Goal: Entertainment & Leisure: Consume media (video, audio)

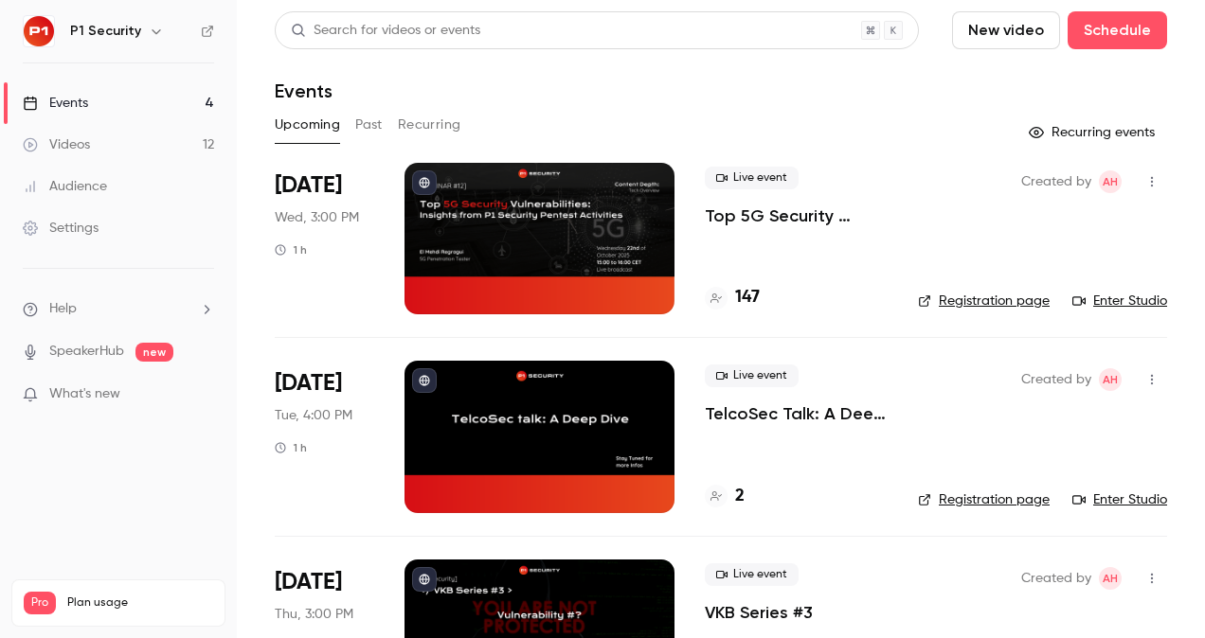
click at [796, 217] on p "Top 5G Security Vulnerabilities: Insights from P1 Security Pentest Activities" at bounding box center [796, 216] width 183 height 23
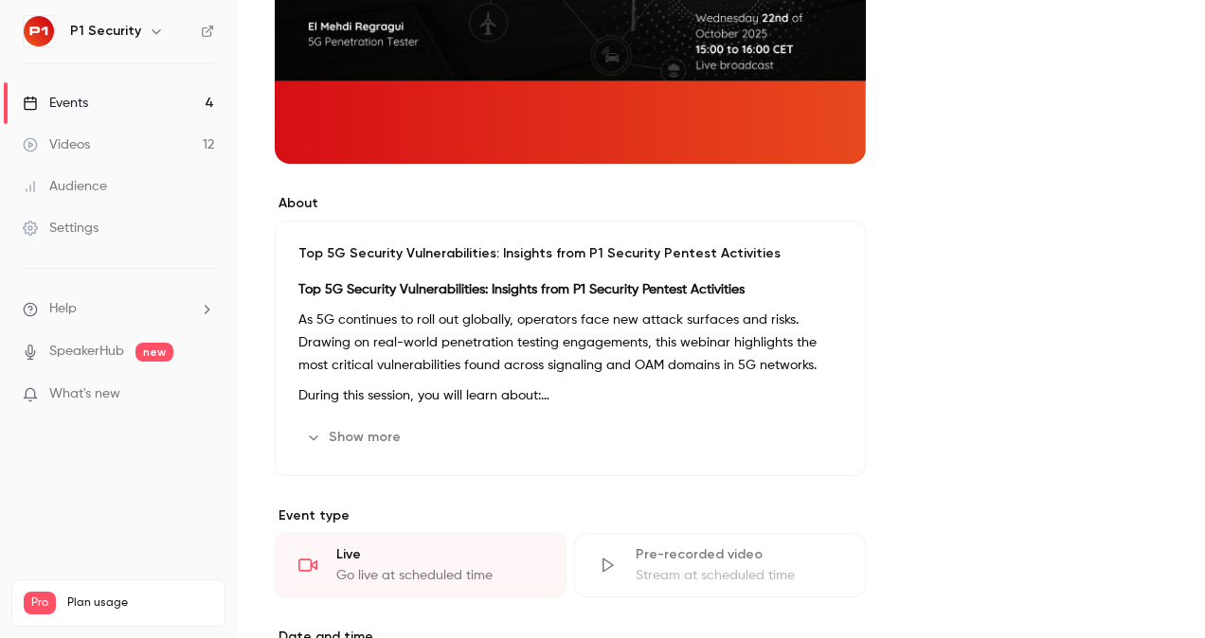
click at [411, 404] on p "During this session, you will learn about:" at bounding box center [570, 396] width 544 height 23
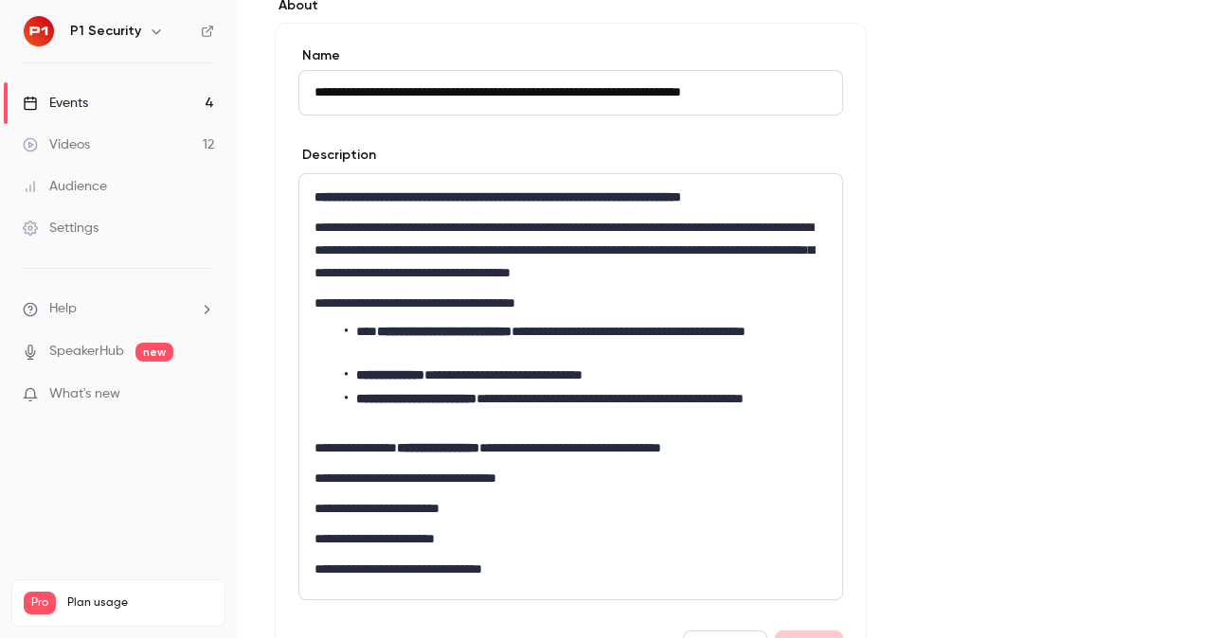
scroll to position [563, 0]
click at [138, 146] on link "Videos 12" at bounding box center [118, 145] width 237 height 42
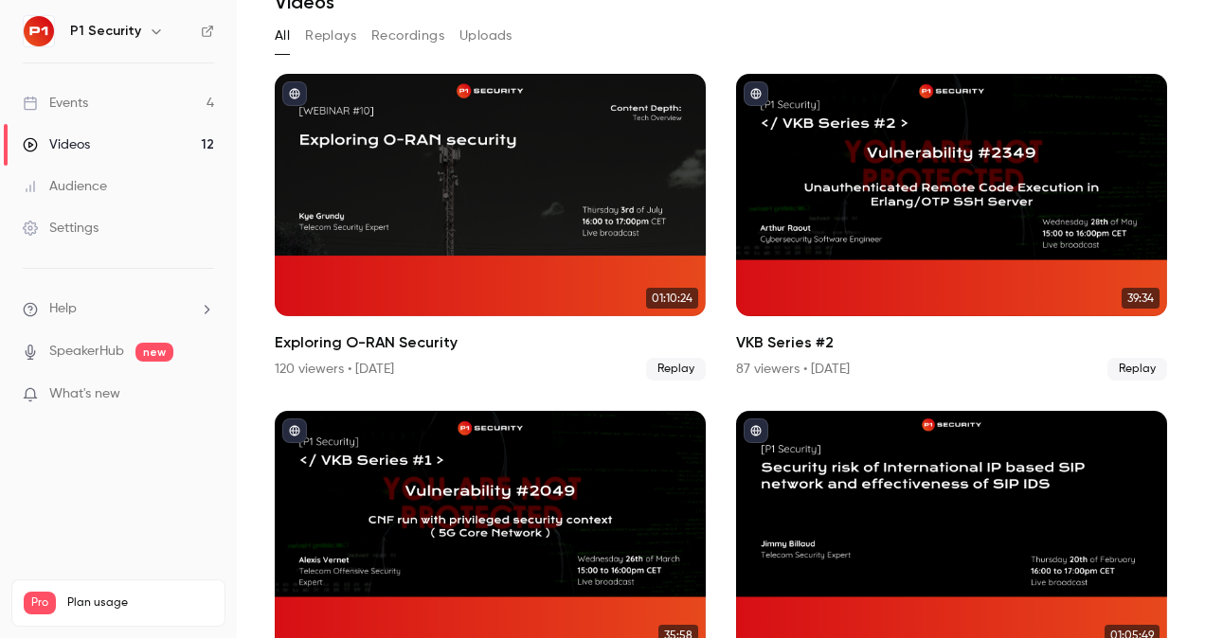
scroll to position [307, 0]
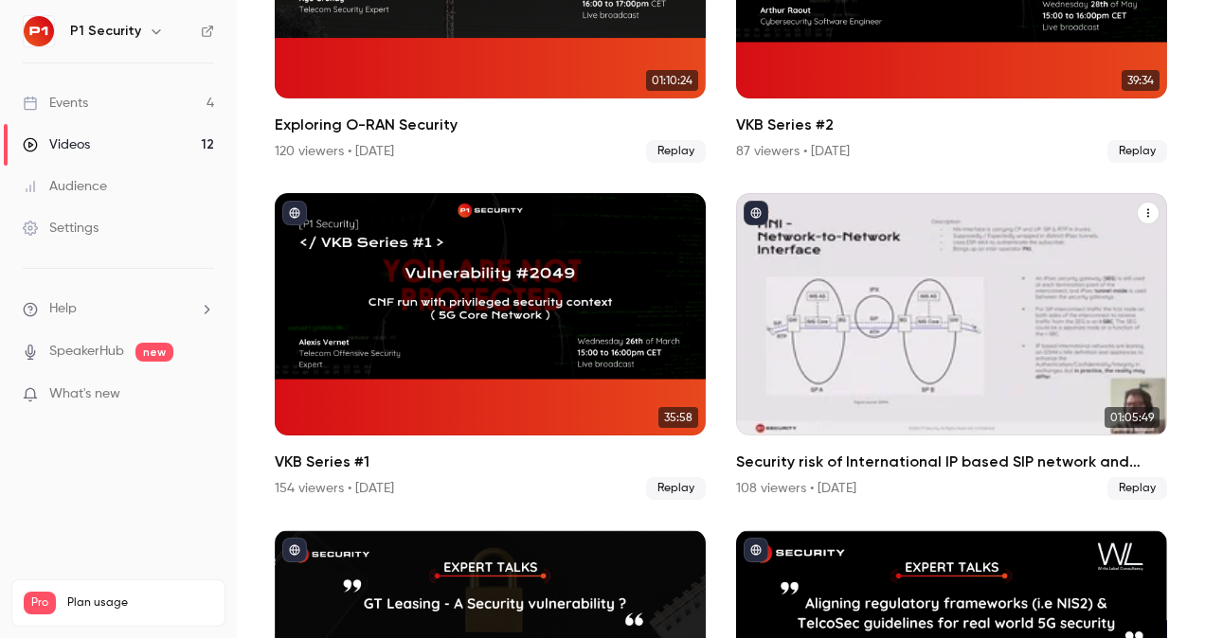
click at [824, 331] on div "Security risk of International IP based SIP network and effectiveness of SIP IDS" at bounding box center [951, 314] width 431 height 243
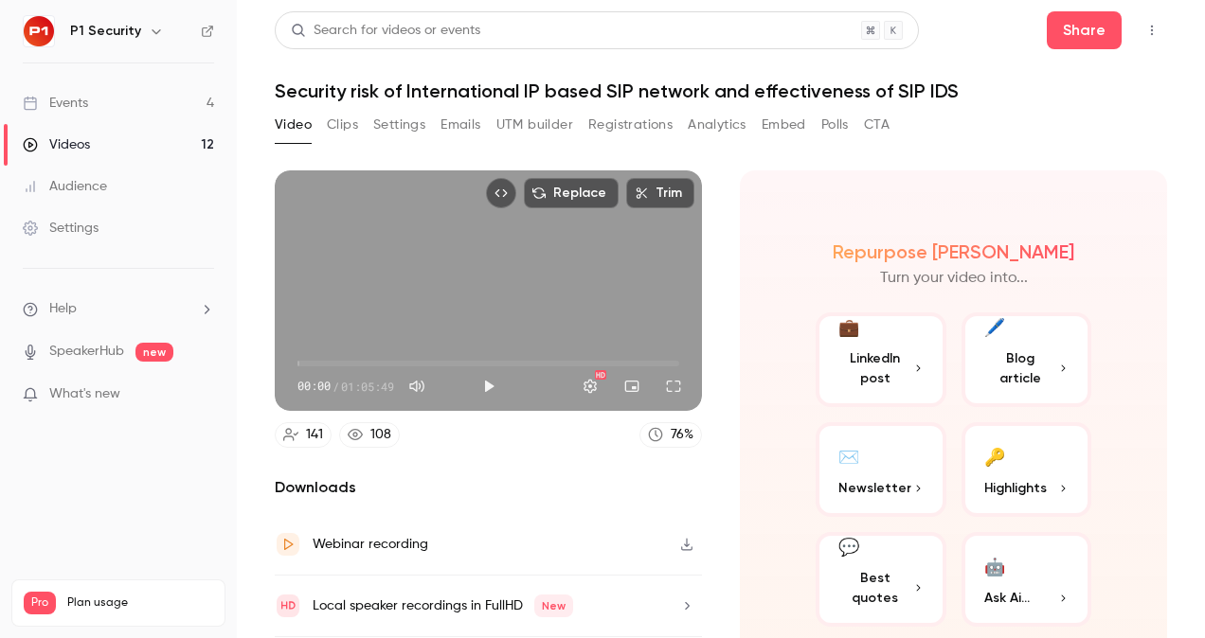
click at [340, 119] on button "Clips" at bounding box center [342, 125] width 31 height 30
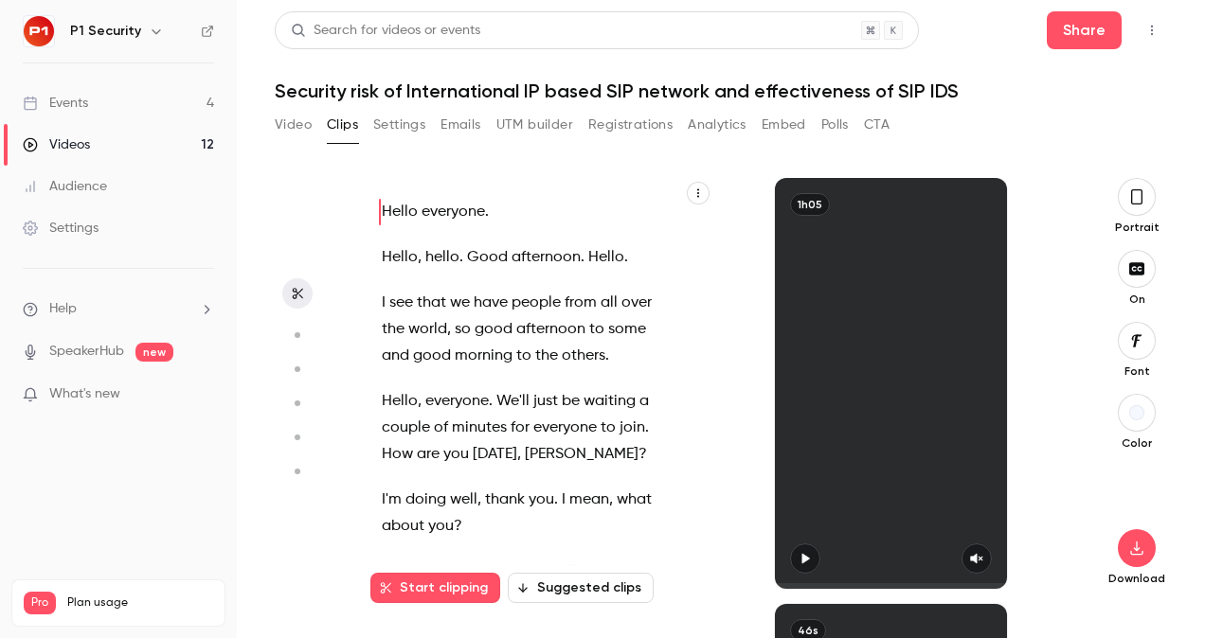
click at [1139, 184] on button "button" at bounding box center [1137, 197] width 38 height 38
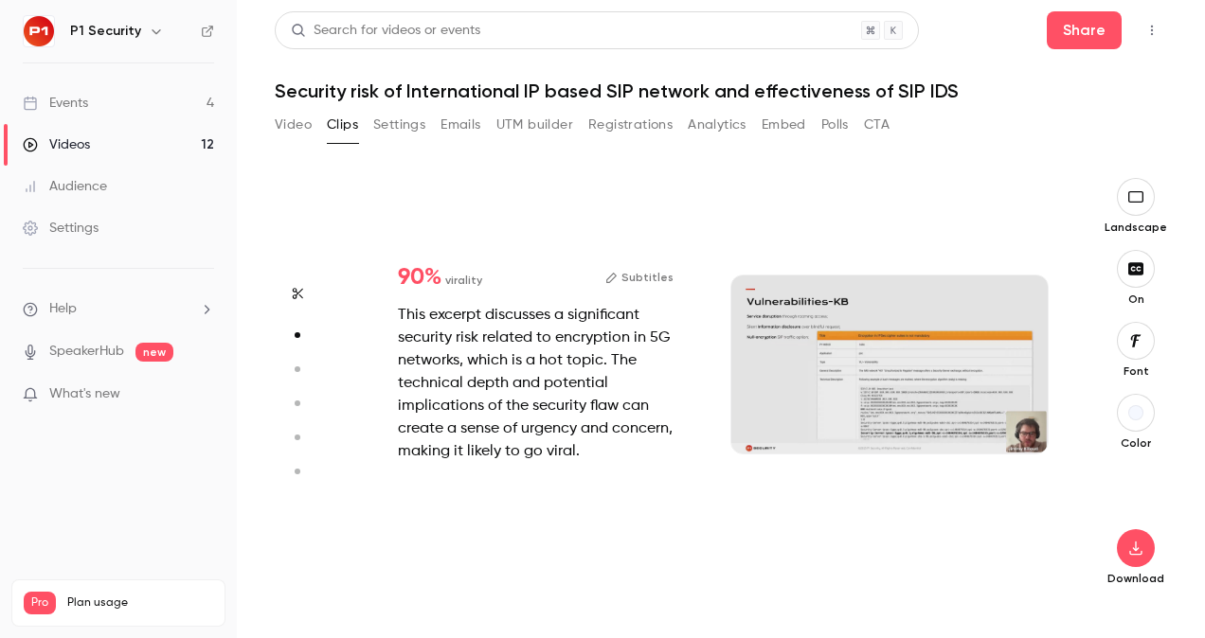
scroll to position [426, 0]
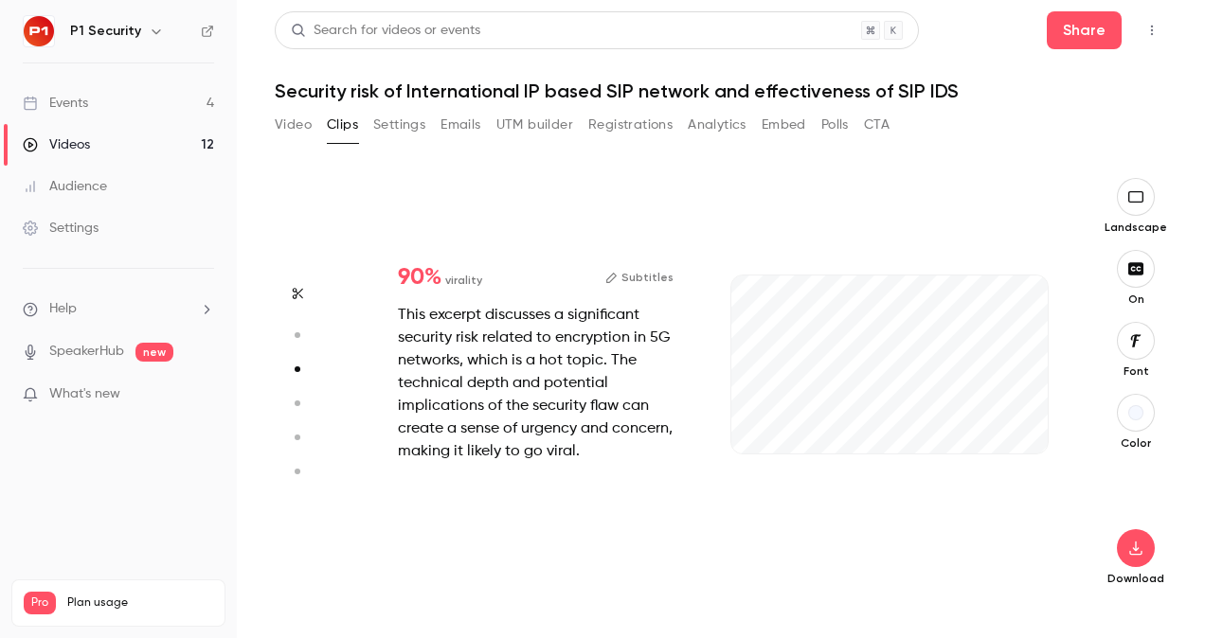
type input "*"
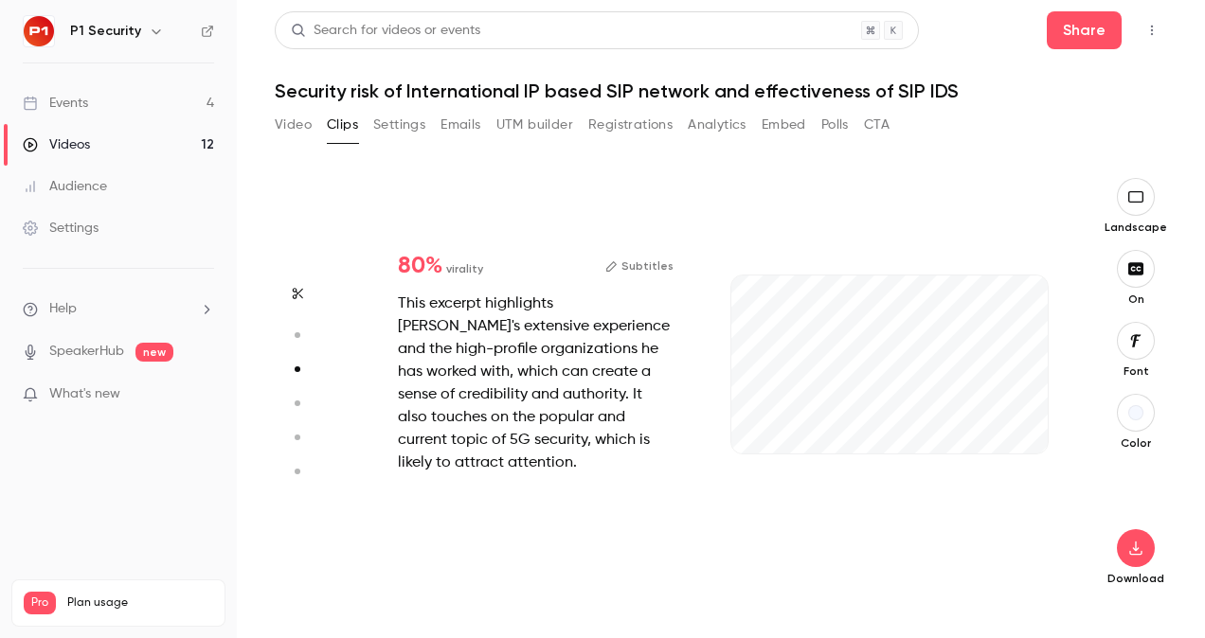
scroll to position [853, 0]
type input "*"
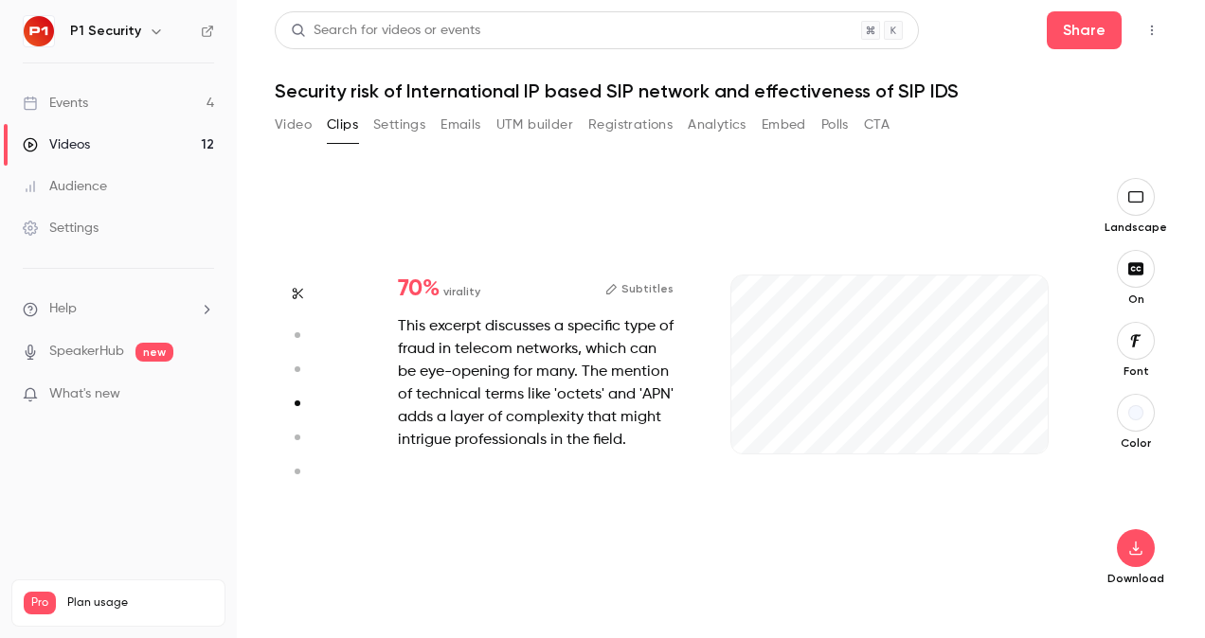
scroll to position [1279, 0]
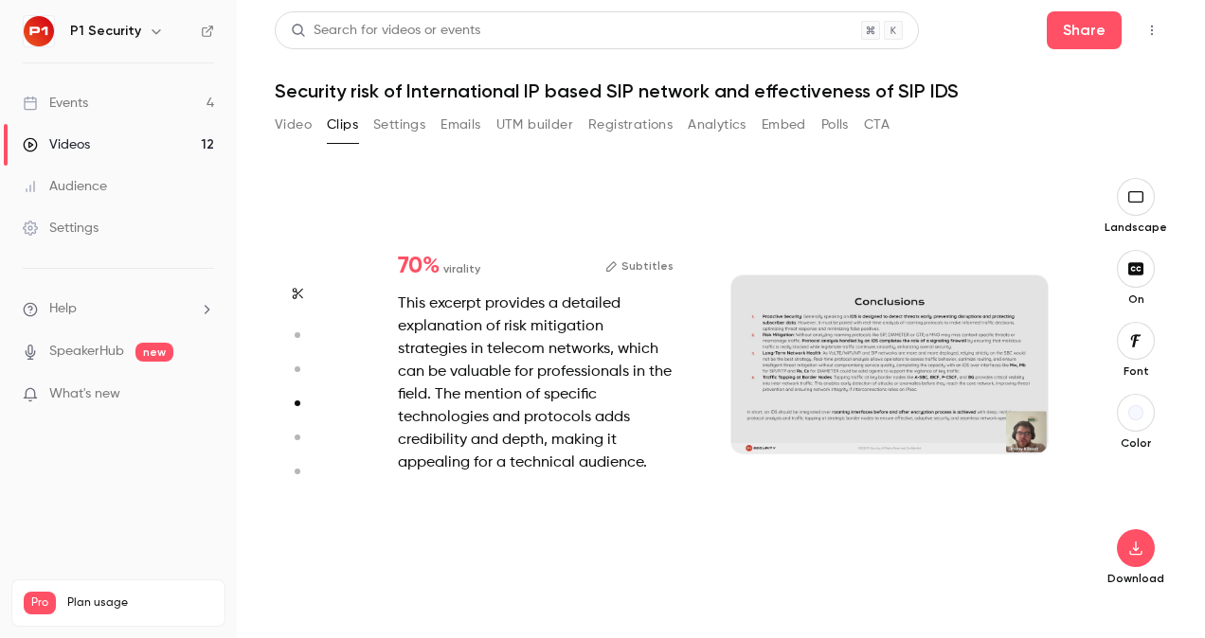
type input "*"
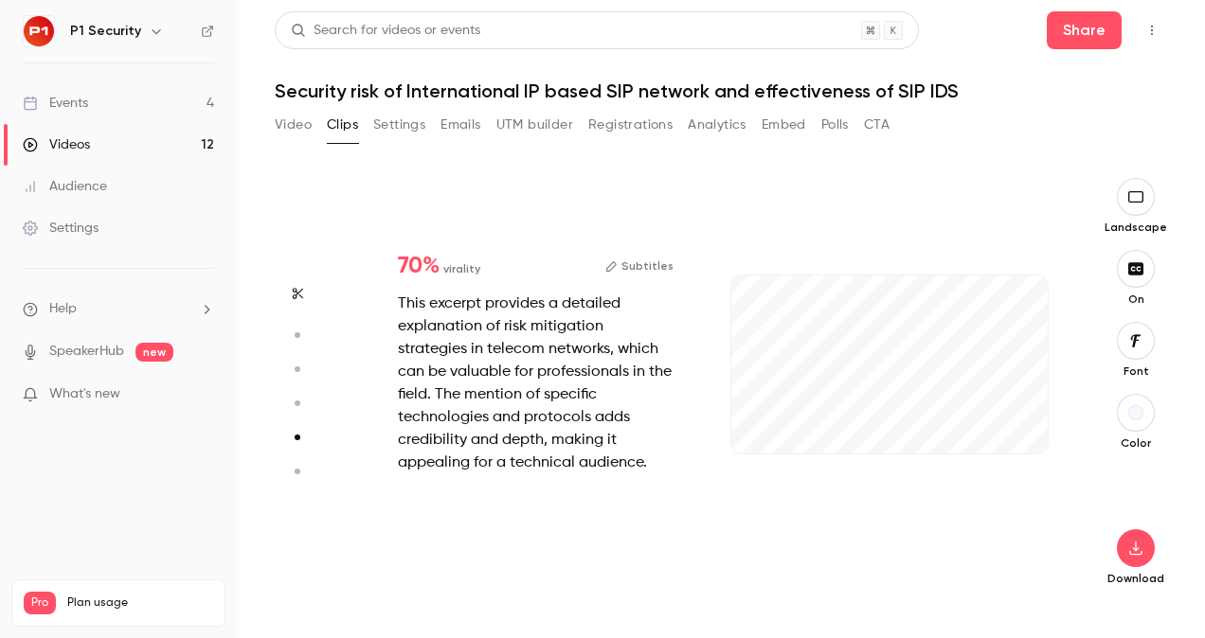
scroll to position [1705, 0]
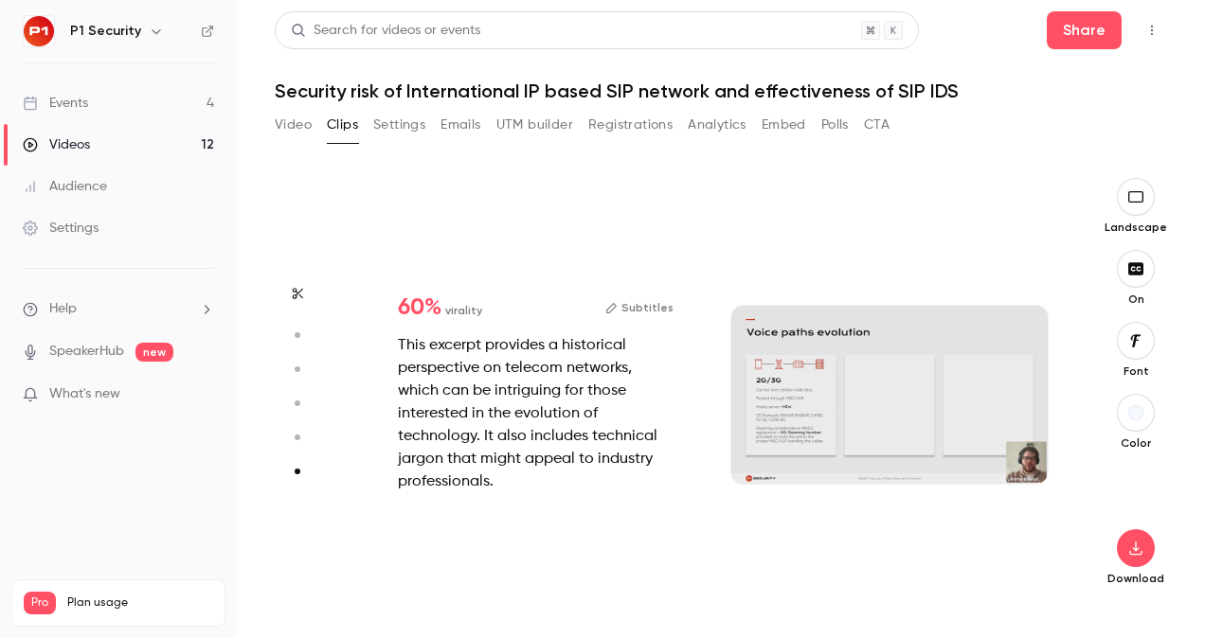
type input "*"
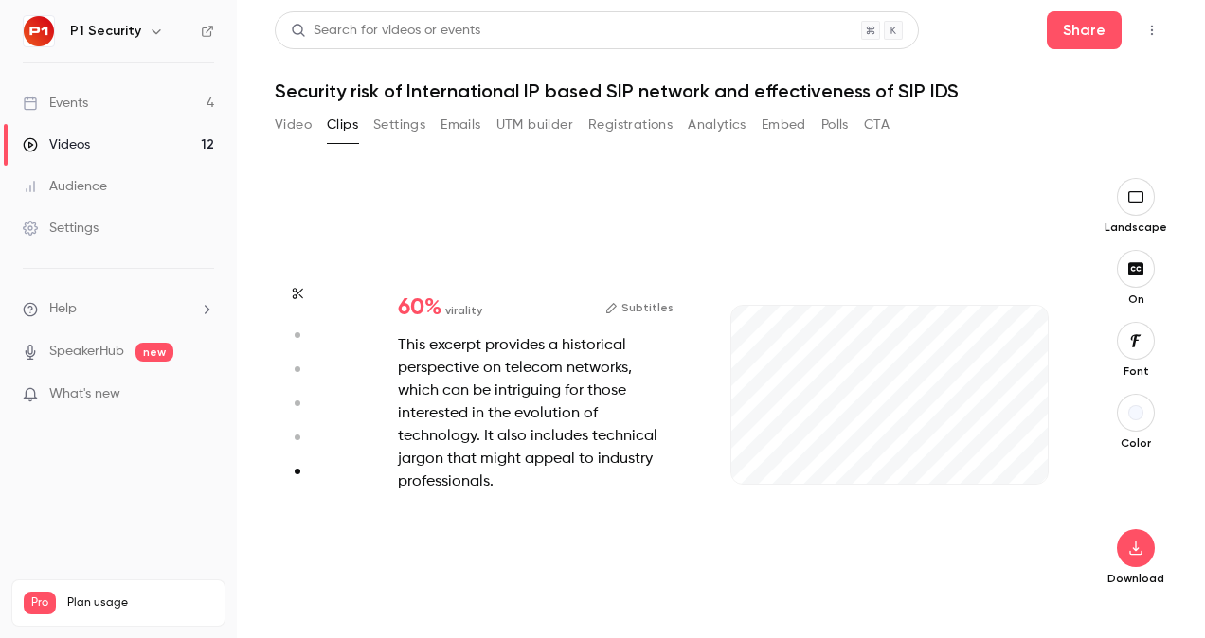
scroll to position [2101, 0]
click at [976, 397] on div "41s" at bounding box center [889, 395] width 316 height 178
click at [888, 458] on div at bounding box center [889, 454] width 316 height 30
click at [892, 472] on span at bounding box center [889, 481] width 316 height 30
click at [892, 468] on span at bounding box center [889, 481] width 316 height 30
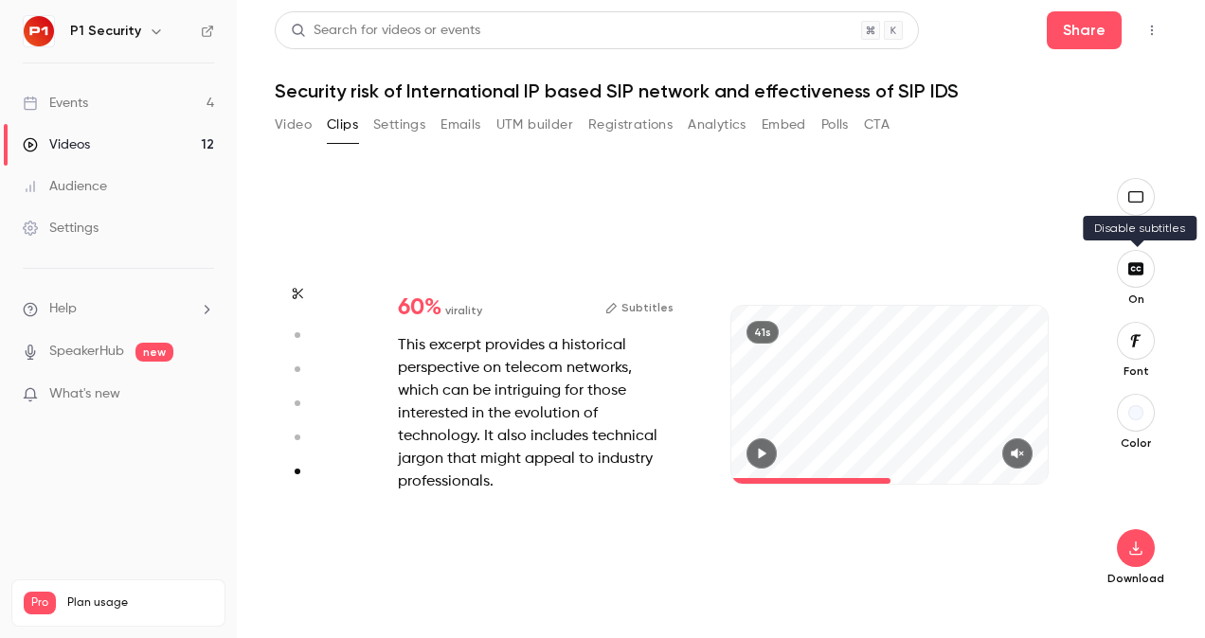
click at [1146, 277] on button "button" at bounding box center [1136, 269] width 38 height 38
click at [587, 409] on div "This excerpt provides a historical perspective on telecom networks, which can b…" at bounding box center [536, 413] width 276 height 159
click at [644, 318] on button "Subtitles" at bounding box center [639, 307] width 68 height 23
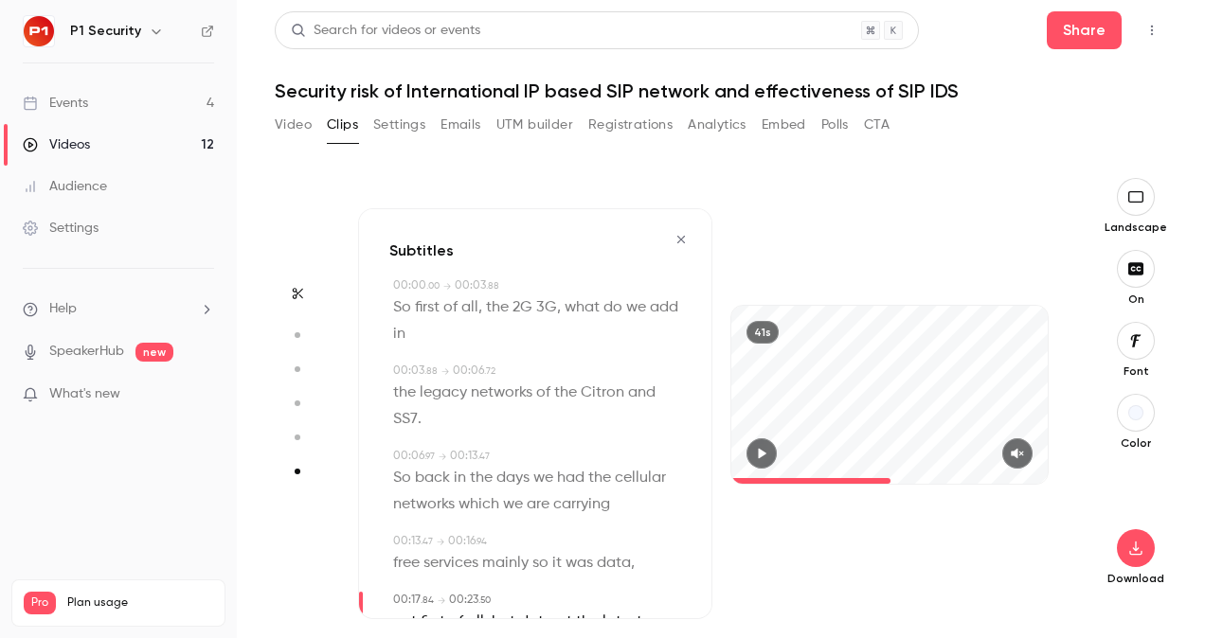
click at [769, 446] on button "button" at bounding box center [761, 454] width 30 height 30
drag, startPoint x: 858, startPoint y: 481, endPoint x: 695, endPoint y: 462, distance: 164.0
click at [695, 462] on div "60 % virality Subtitles This excerpt provides a historical perspective on telec…" at bounding box center [712, 413] width 709 height 411
click at [1025, 466] on span at bounding box center [889, 481] width 316 height 30
click at [1023, 458] on icon "button" at bounding box center [1017, 453] width 15 height 13
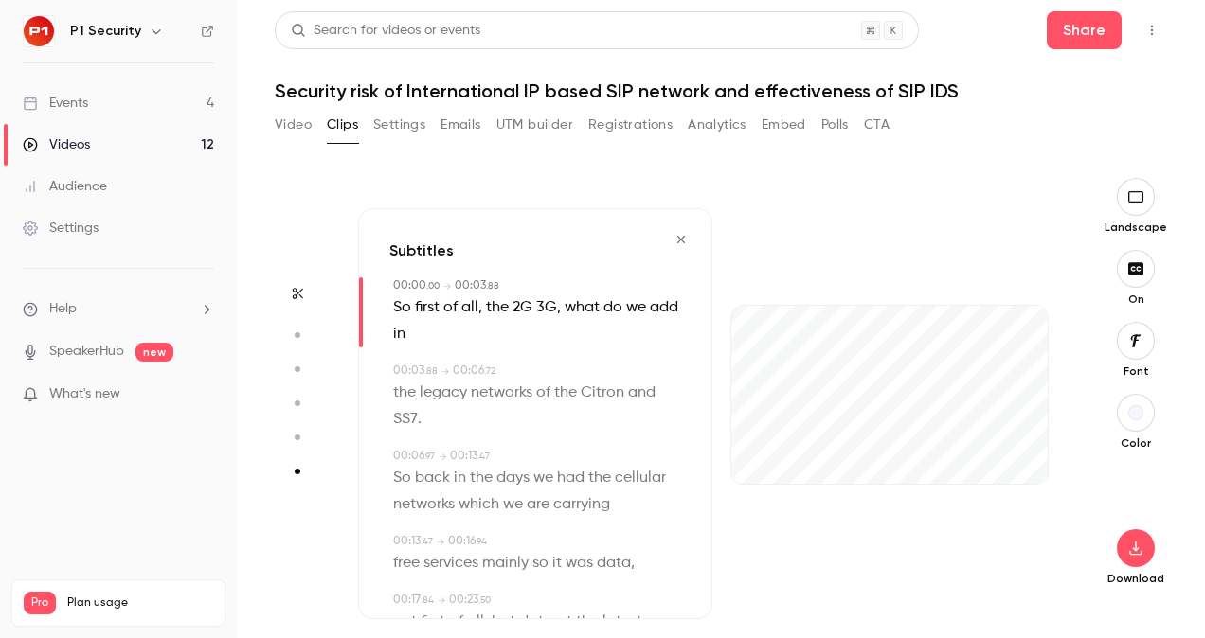
drag, startPoint x: 1027, startPoint y: 479, endPoint x: 728, endPoint y: 481, distance: 298.4
click at [728, 481] on div "41s" at bounding box center [889, 413] width 354 height 411
type input "***"
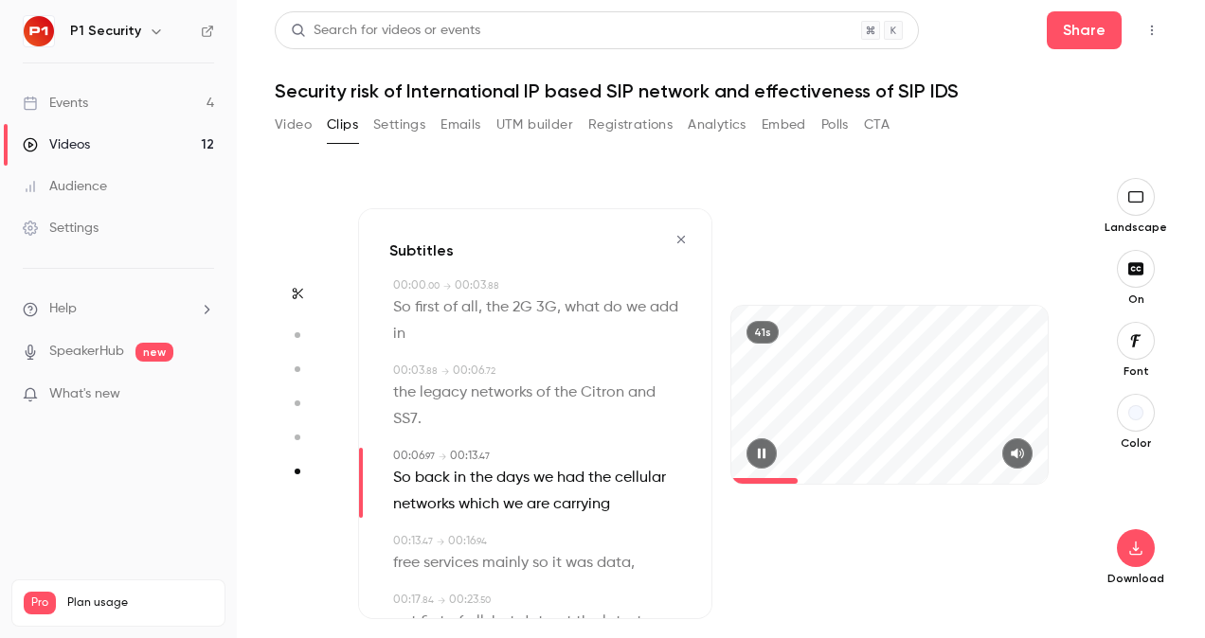
click at [767, 449] on icon "button" at bounding box center [761, 453] width 15 height 13
click at [597, 394] on span "Citron" at bounding box center [603, 393] width 44 height 27
type input "***"
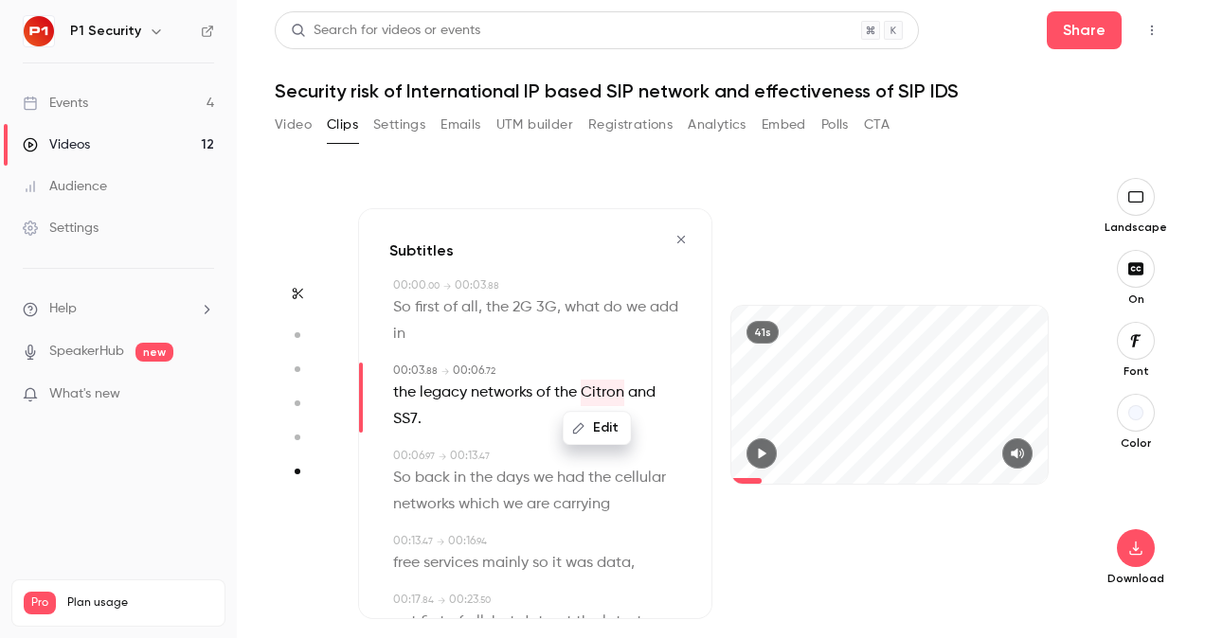
click at [599, 422] on button "Edit" at bounding box center [597, 428] width 65 height 30
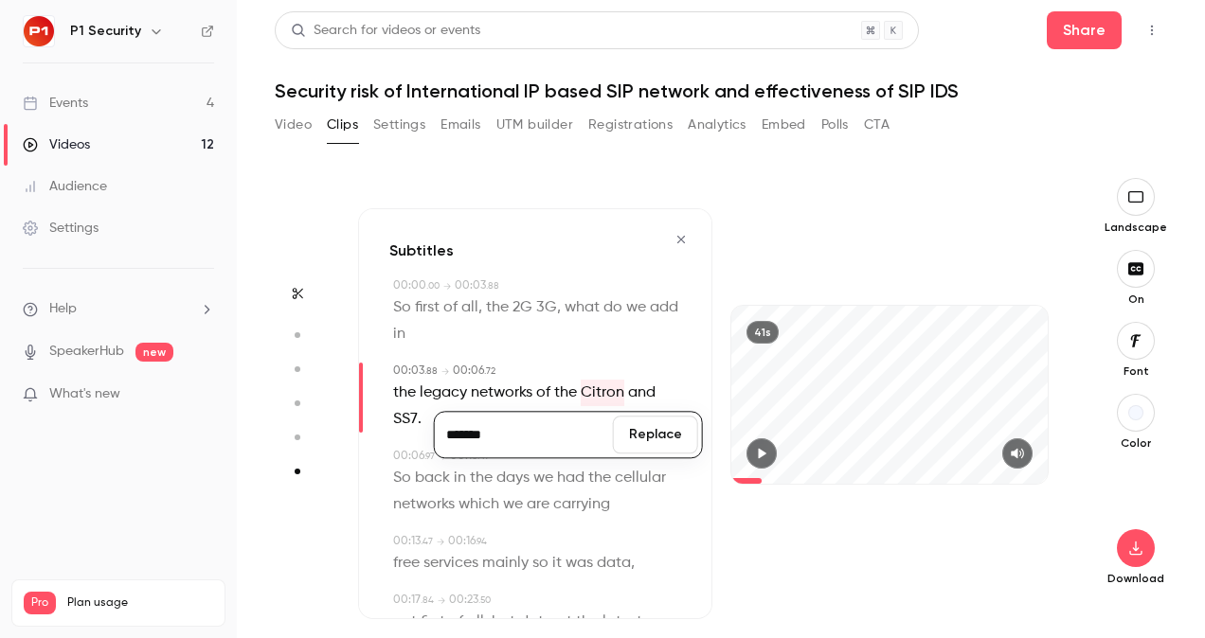
type input "*******"
click at [671, 430] on button "Replace" at bounding box center [655, 435] width 85 height 38
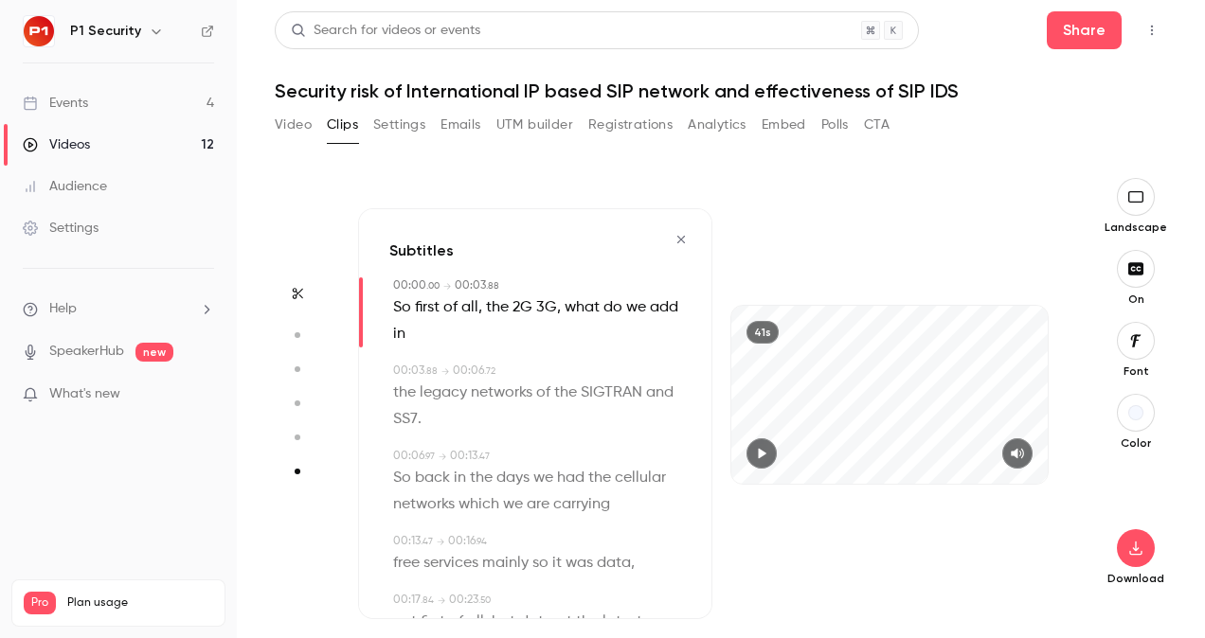
drag, startPoint x: 697, startPoint y: 430, endPoint x: 762, endPoint y: 459, distance: 70.8
click at [762, 459] on icon "button" at bounding box center [761, 453] width 15 height 13
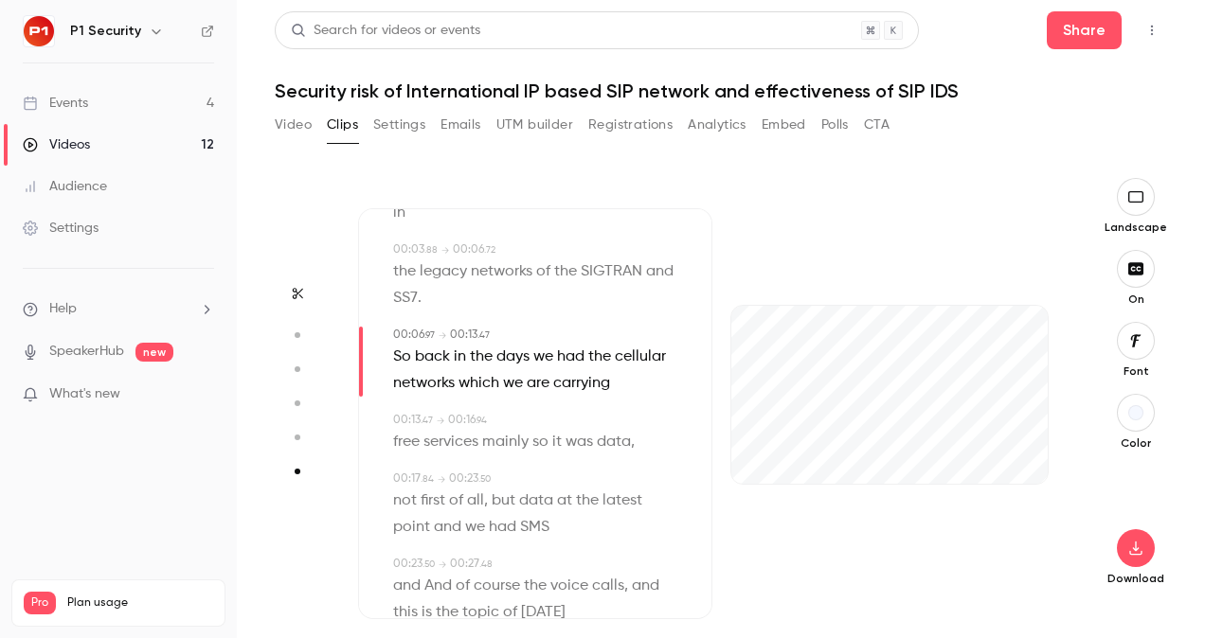
scroll to position [125, 0]
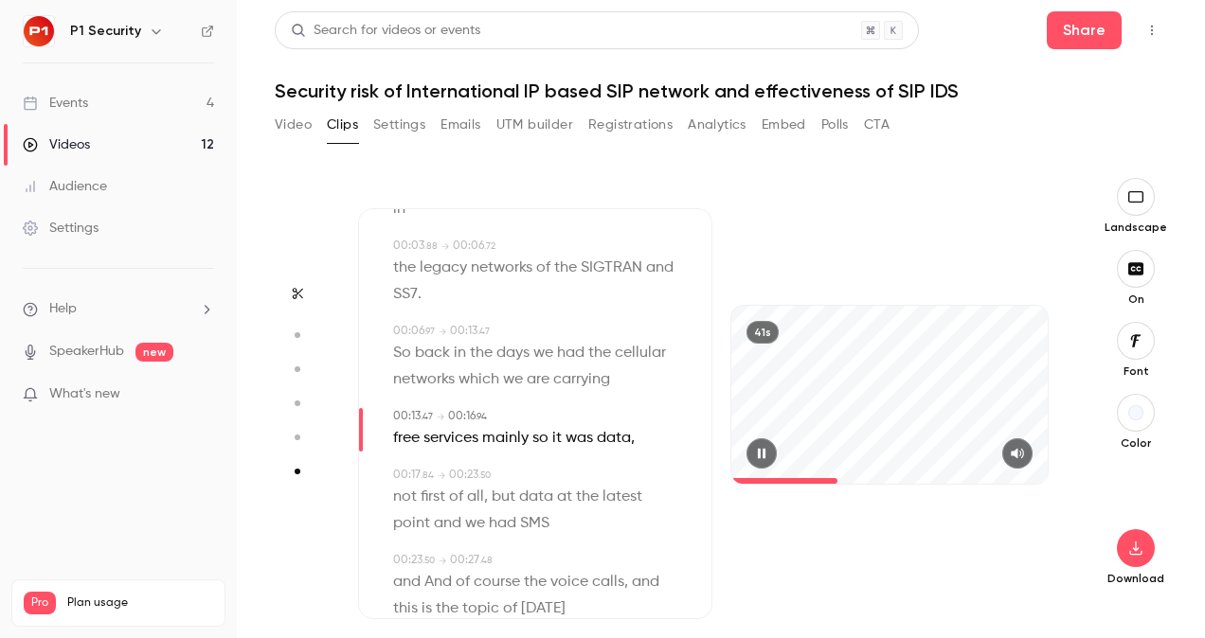
click at [757, 458] on icon "button" at bounding box center [761, 453] width 15 height 13
click at [544, 371] on span "are" at bounding box center [538, 380] width 23 height 27
type input "*"
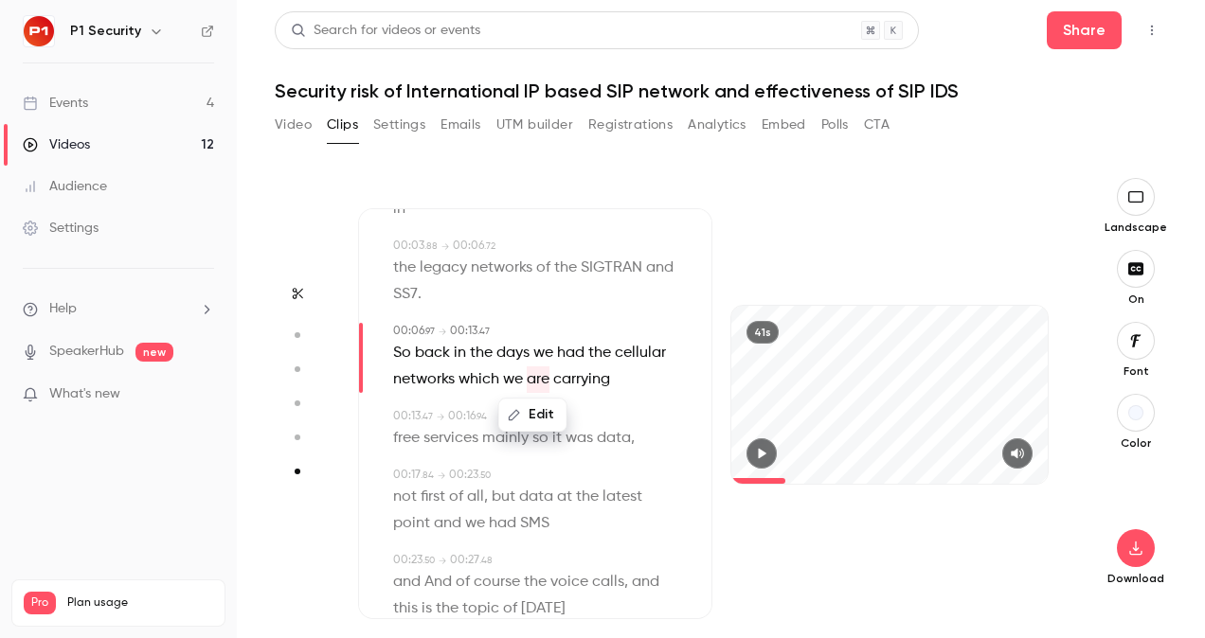
click at [539, 414] on button "Edit" at bounding box center [532, 415] width 65 height 30
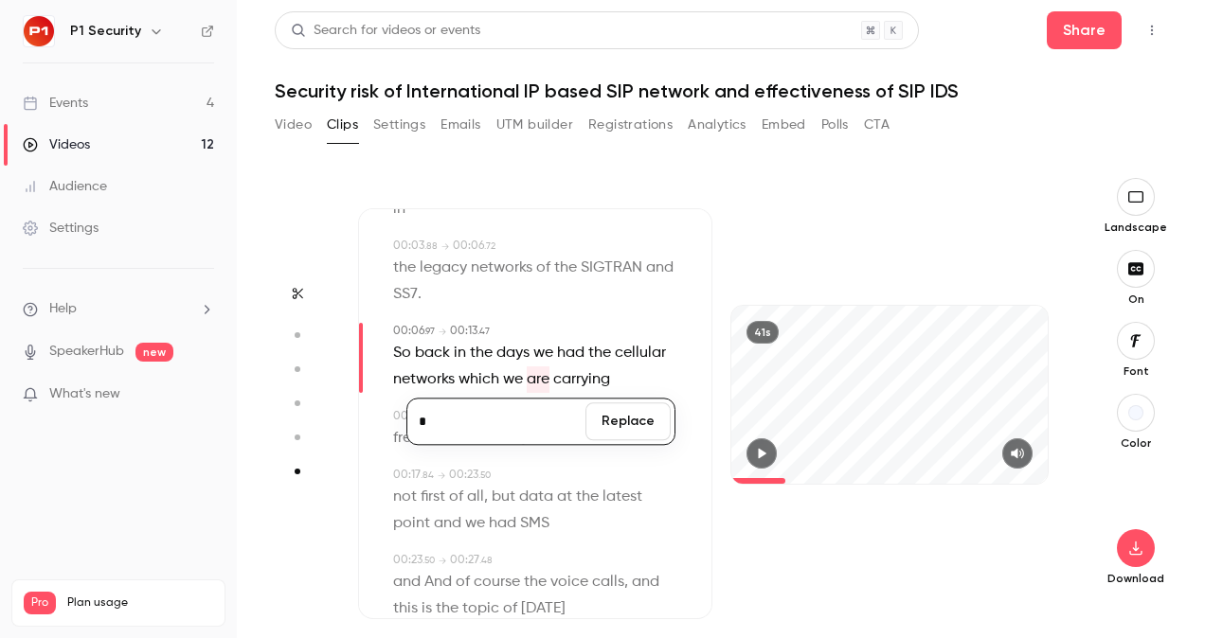
click at [605, 418] on button "Replace" at bounding box center [627, 422] width 85 height 38
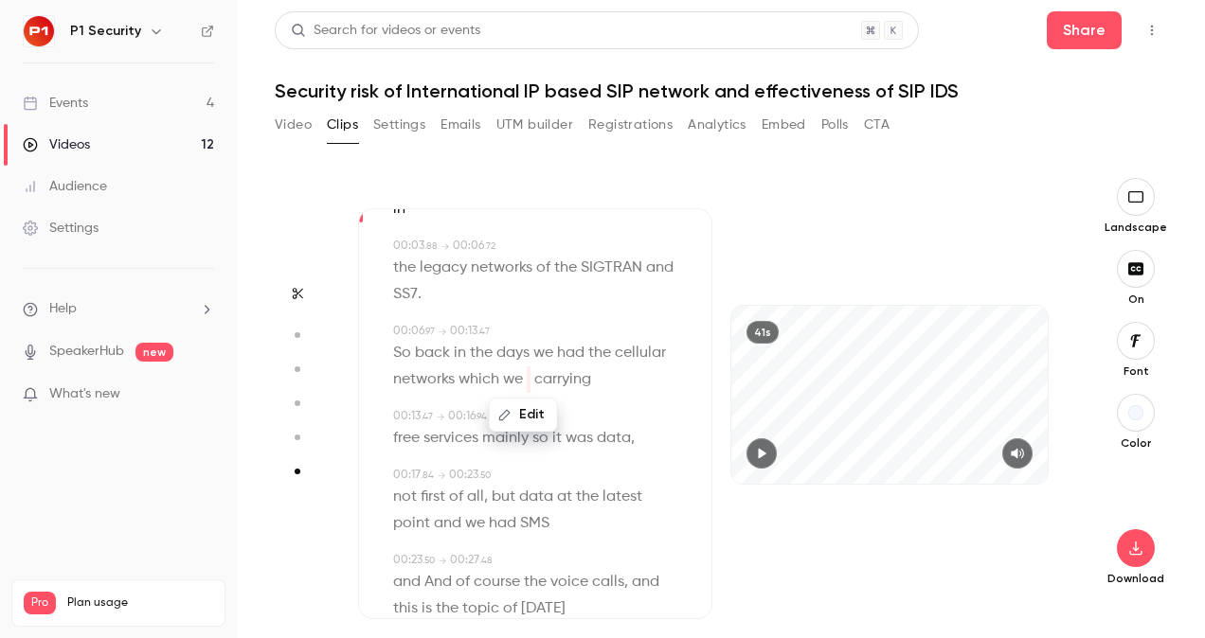
drag, startPoint x: 578, startPoint y: 408, endPoint x: 509, endPoint y: 372, distance: 78.0
click at [509, 372] on span "we" at bounding box center [513, 380] width 20 height 27
type input "*"
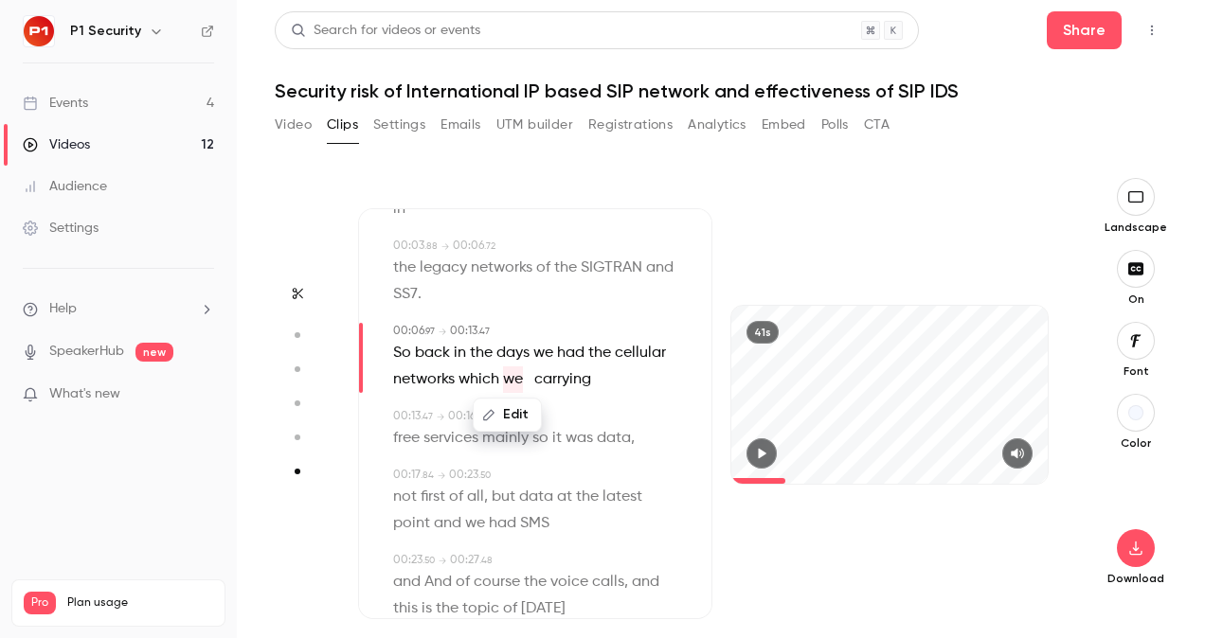
drag, startPoint x: 509, startPoint y: 372, endPoint x: 518, endPoint y: 414, distance: 42.7
click at [518, 414] on button "Edit" at bounding box center [507, 415] width 65 height 30
click at [518, 414] on input "**" at bounding box center [471, 422] width 171 height 38
type input "****"
click at [587, 421] on button "Replace" at bounding box center [602, 422] width 85 height 38
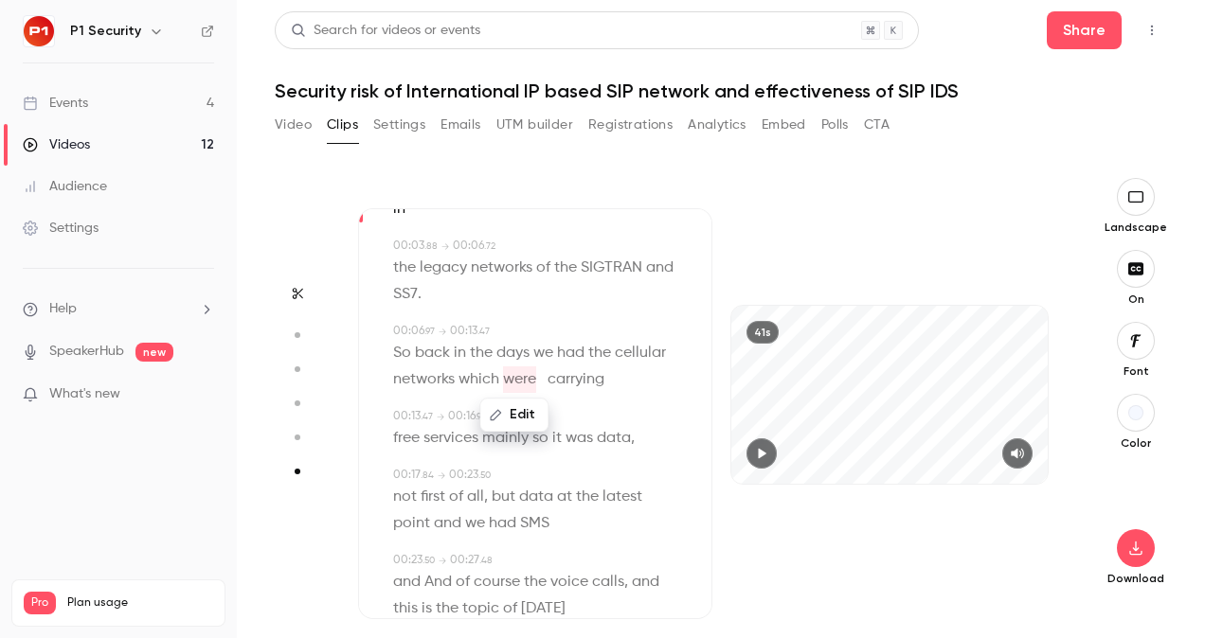
drag, startPoint x: 587, startPoint y: 421, endPoint x: 549, endPoint y: 376, distance: 58.5
click at [549, 376] on span "carrying" at bounding box center [576, 380] width 57 height 27
type input "*"
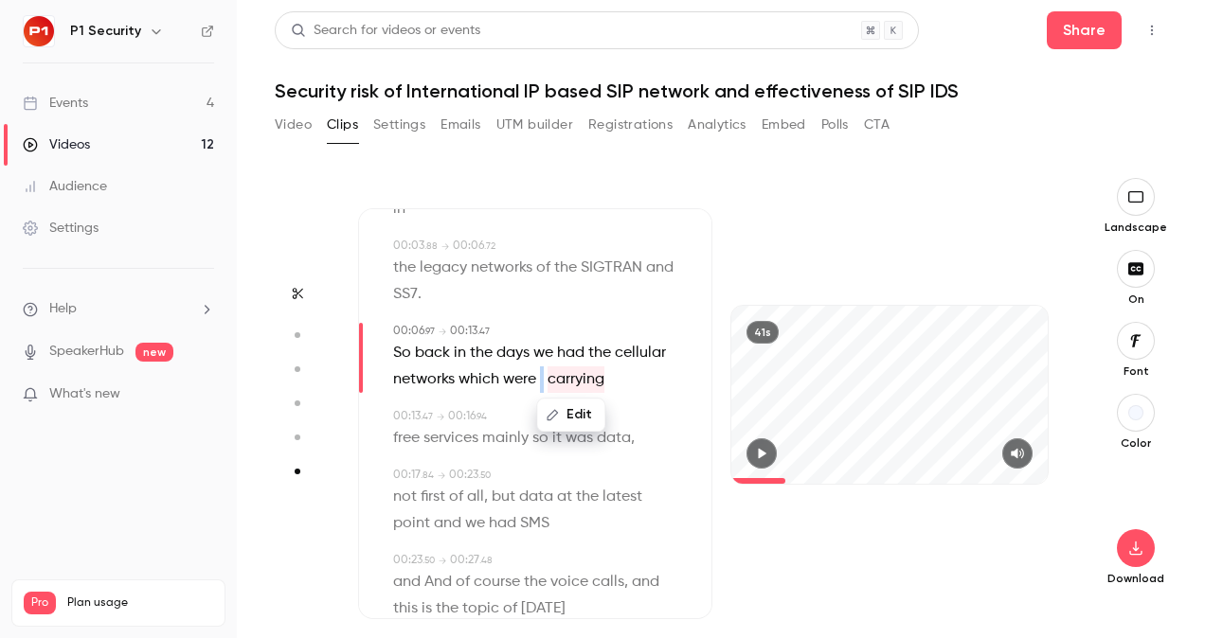
click at [542, 380] on span at bounding box center [542, 380] width 4 height 27
click at [542, 381] on span at bounding box center [542, 380] width 4 height 27
click at [545, 407] on button "Edit" at bounding box center [536, 415] width 65 height 30
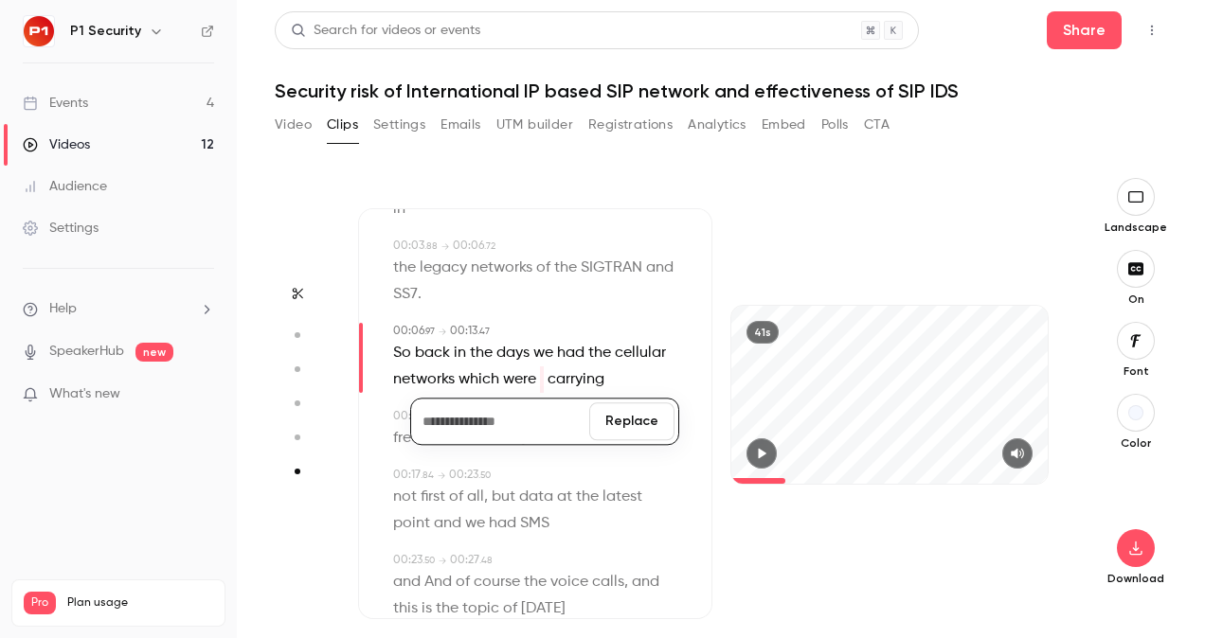
click at [658, 421] on button "Replace" at bounding box center [631, 422] width 85 height 38
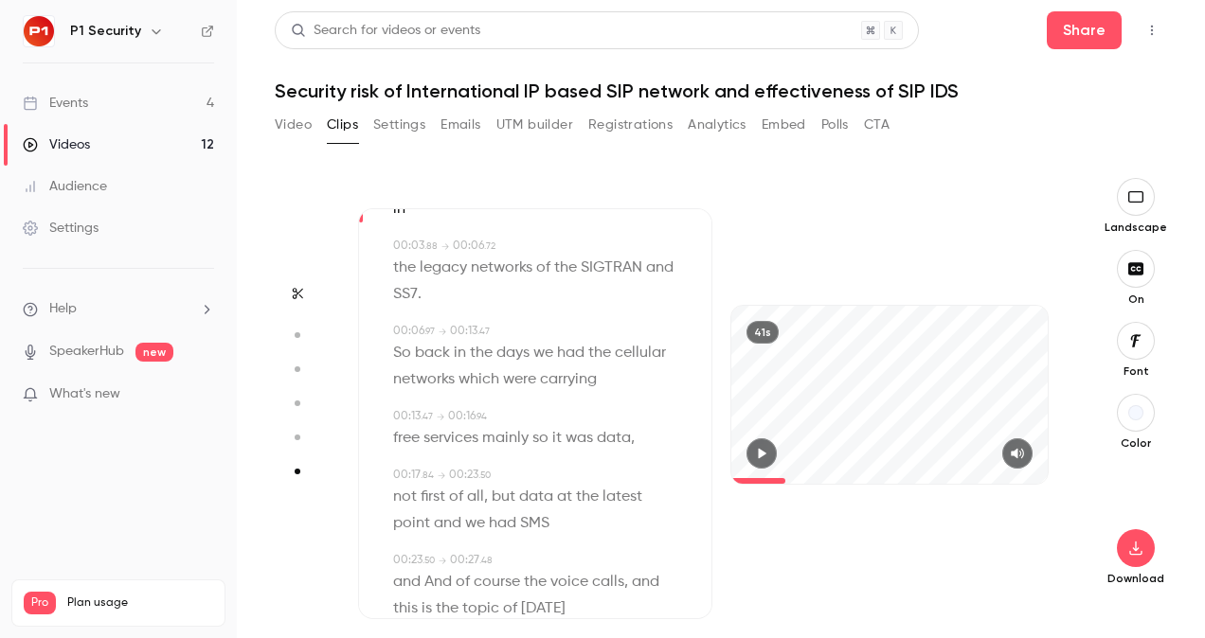
scroll to position [152, 0]
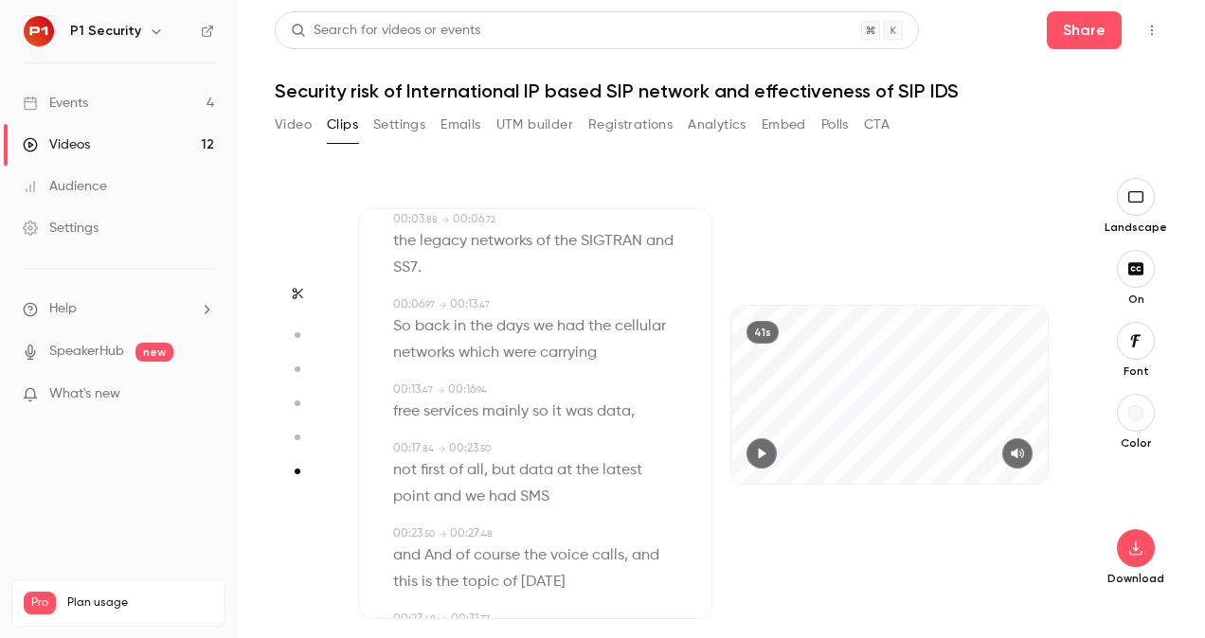
click at [767, 453] on icon "button" at bounding box center [761, 453] width 15 height 13
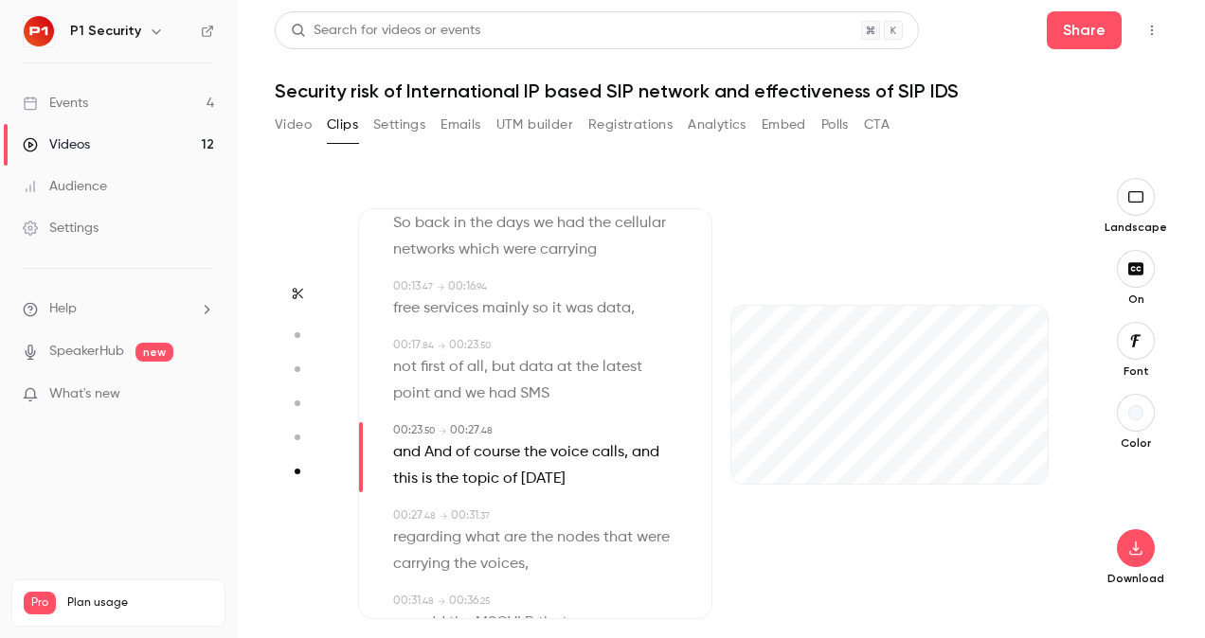
scroll to position [269, 0]
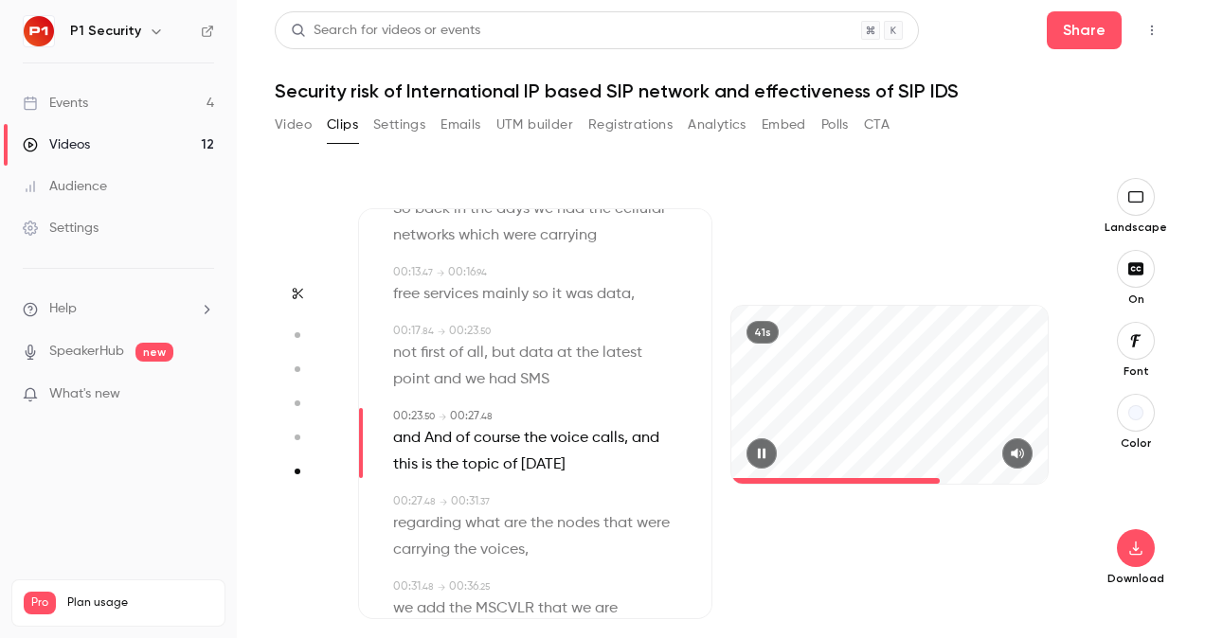
click at [767, 458] on icon "button" at bounding box center [761, 453] width 15 height 13
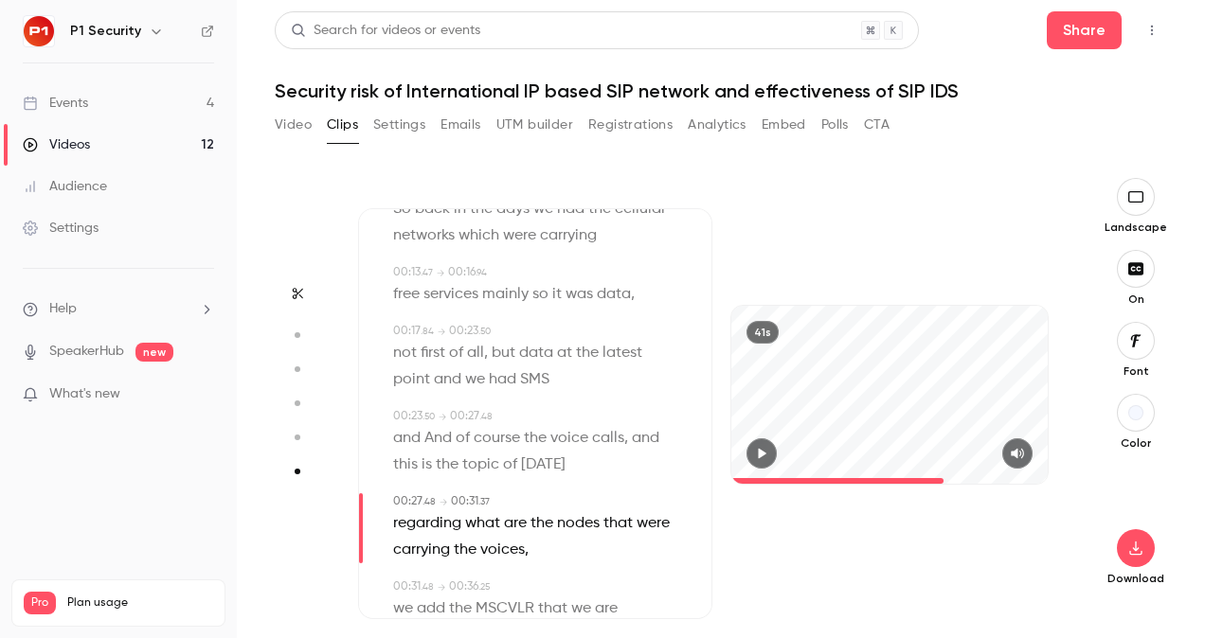
click at [442, 445] on span "And" at bounding box center [437, 438] width 27 height 27
type input "****"
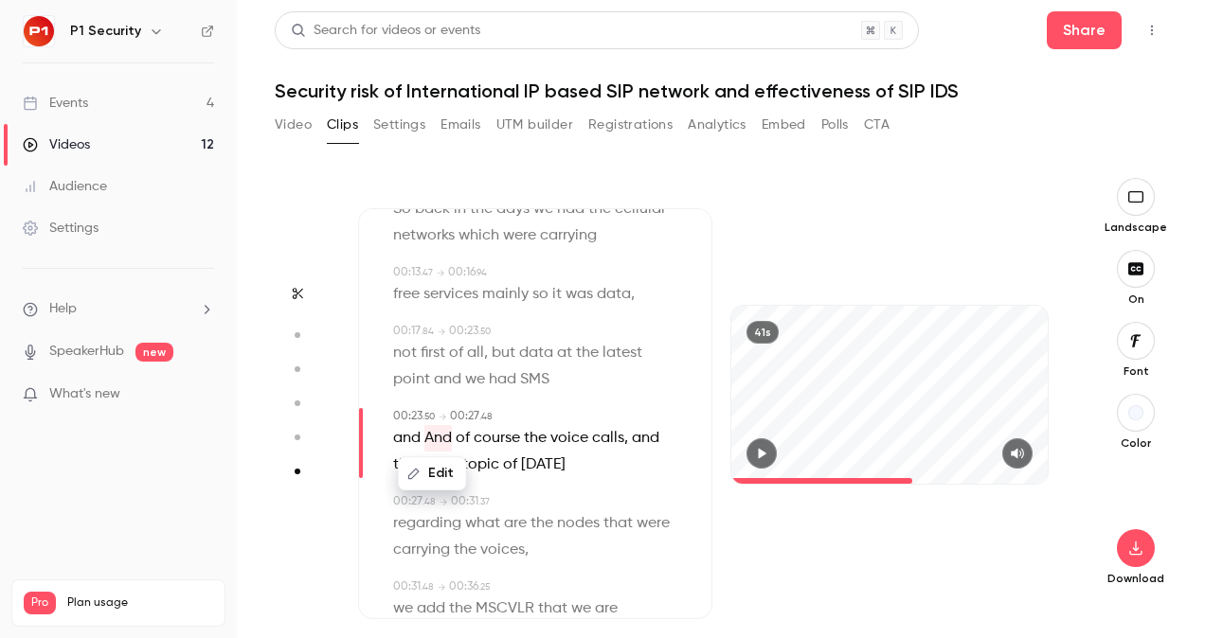
click at [441, 476] on button "Edit" at bounding box center [432, 473] width 65 height 30
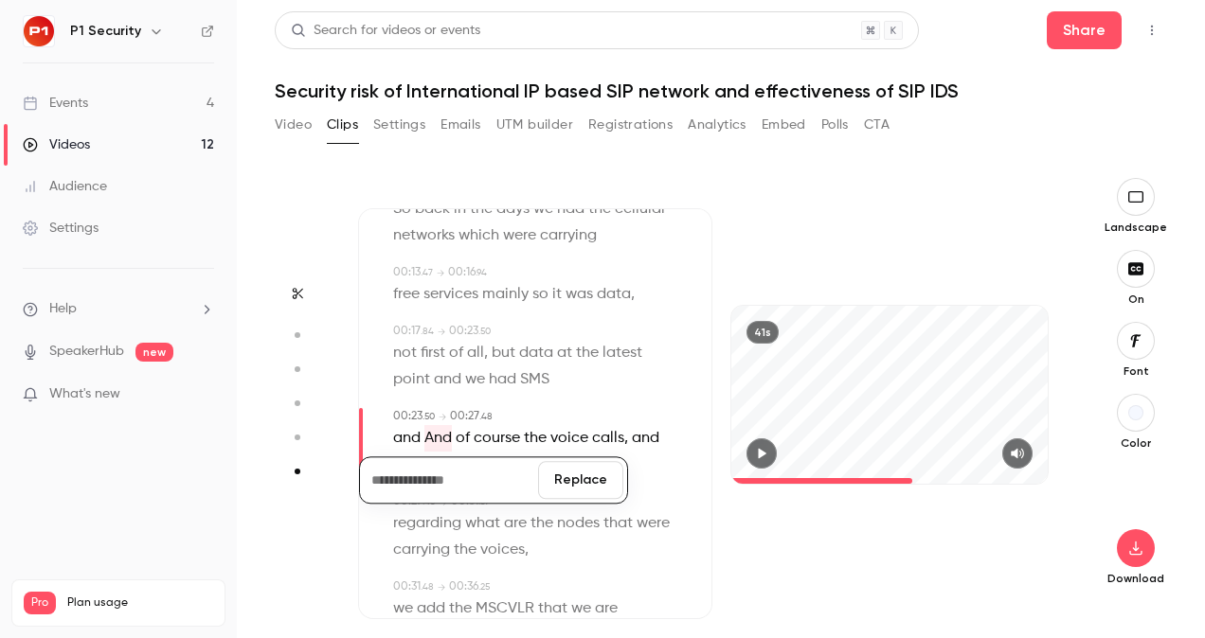
click at [572, 481] on button "Replace" at bounding box center [580, 480] width 85 height 38
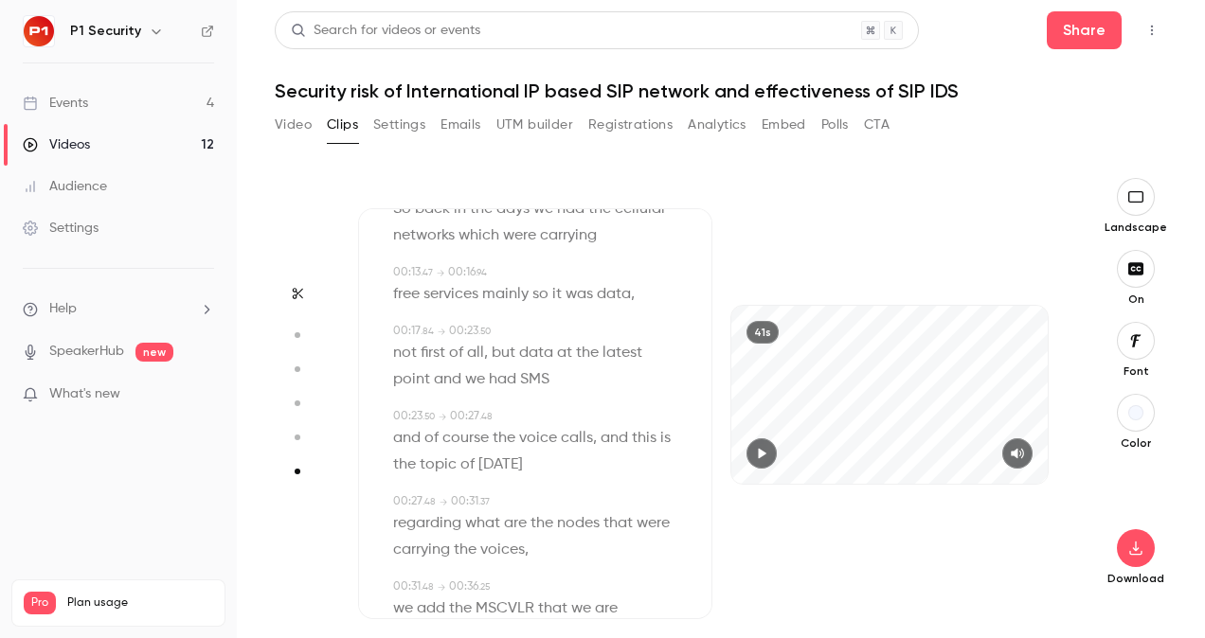
click at [760, 460] on button "button" at bounding box center [761, 454] width 30 height 30
click at [421, 439] on span at bounding box center [423, 438] width 4 height 15
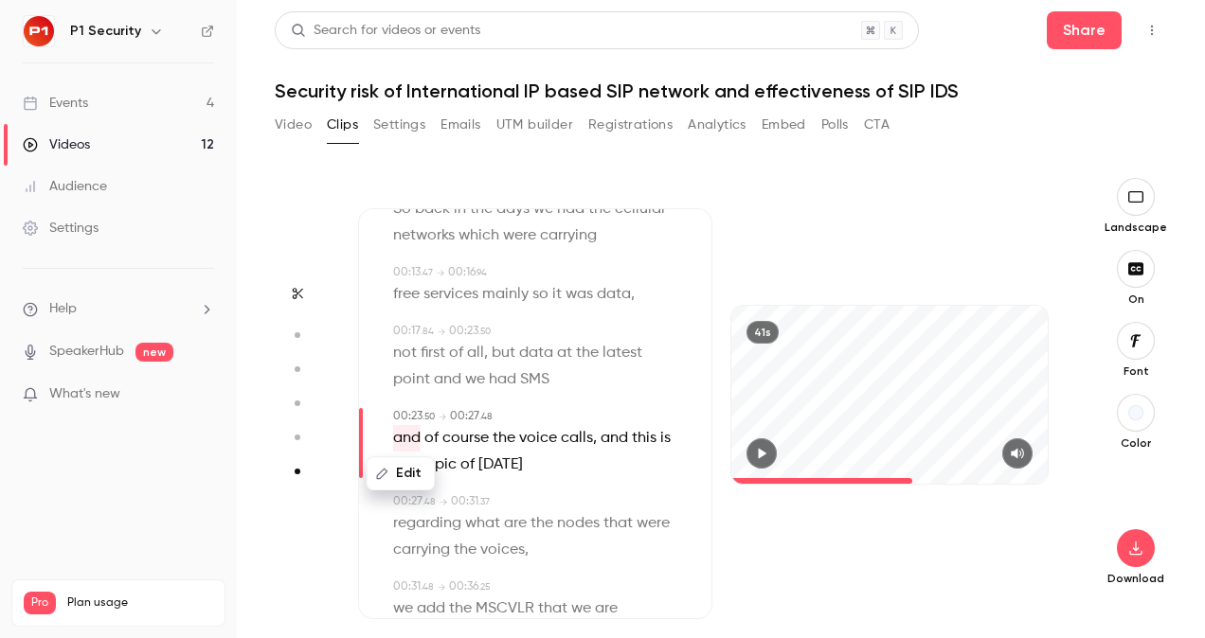
click at [843, 388] on div "41s" at bounding box center [889, 395] width 316 height 178
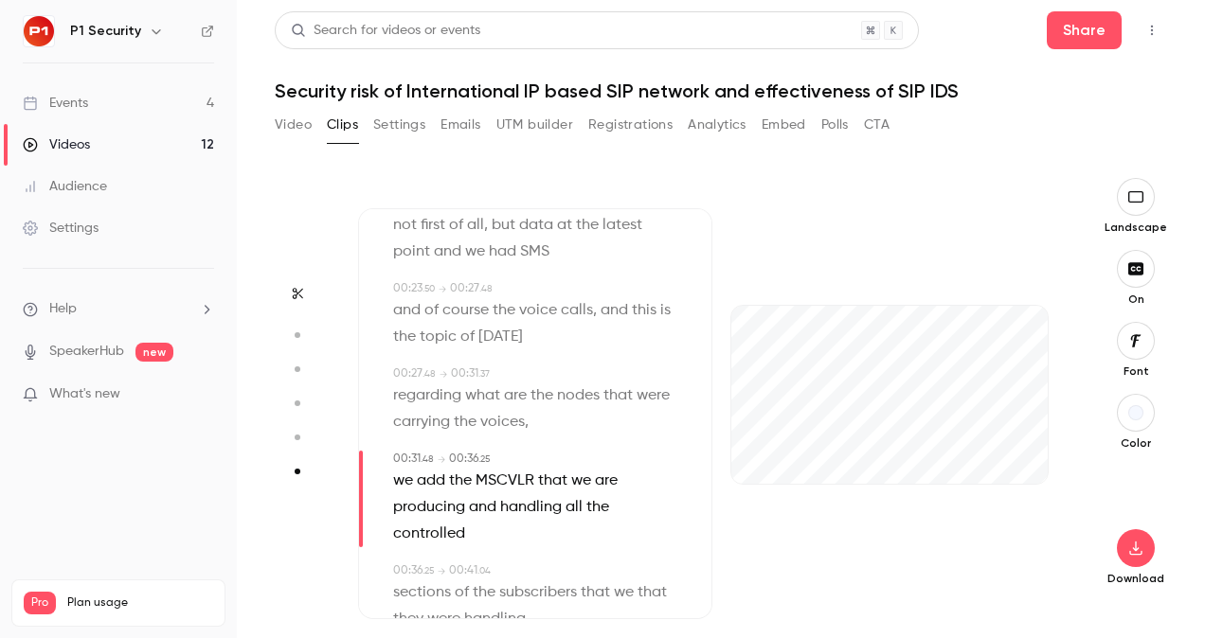
scroll to position [398, 0]
click at [755, 451] on icon "button" at bounding box center [761, 453] width 15 height 13
type input "**"
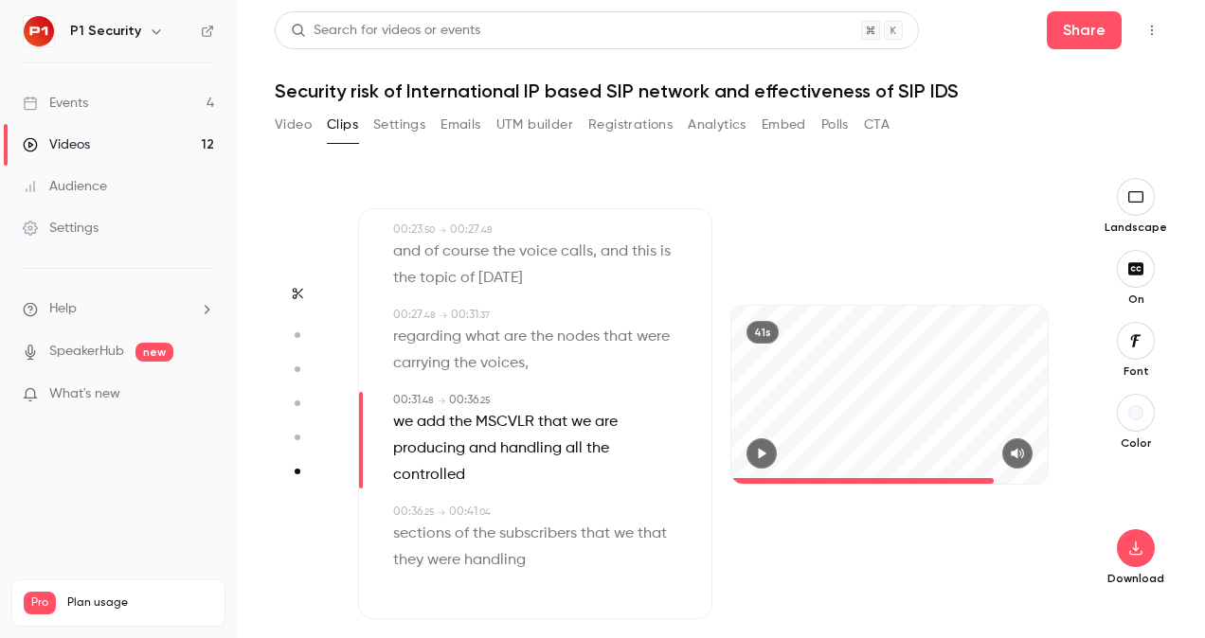
click at [765, 451] on icon "button" at bounding box center [761, 453] width 15 height 13
click at [399, 425] on span "we" at bounding box center [403, 422] width 20 height 27
click at [957, 394] on div "41s" at bounding box center [889, 395] width 316 height 178
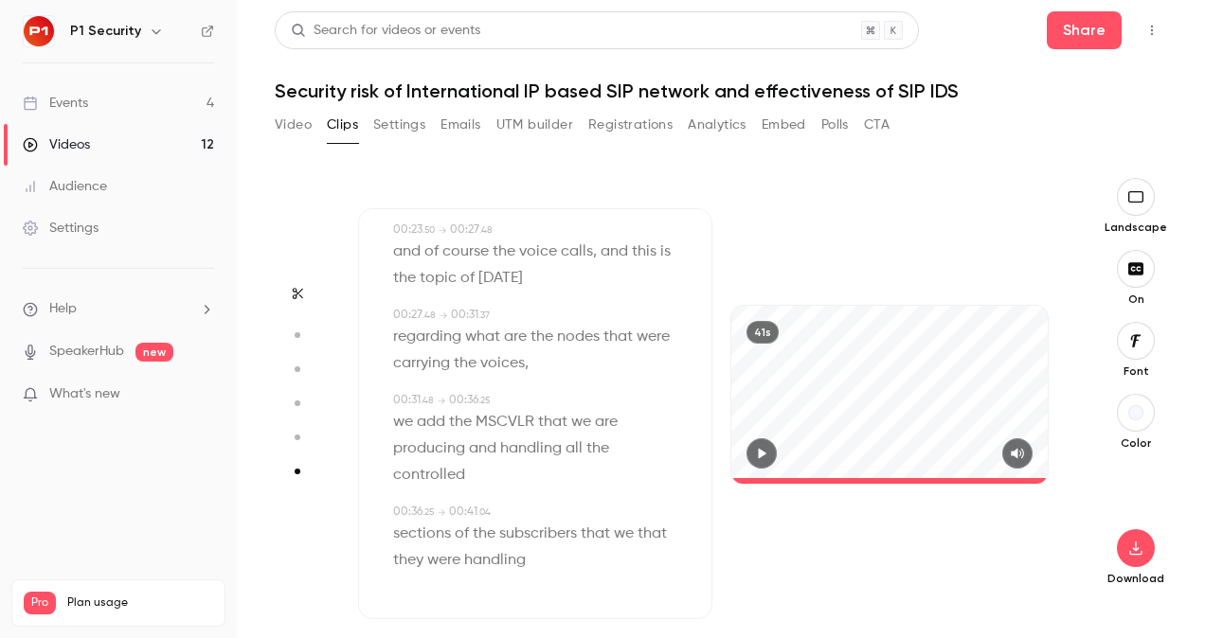
click at [600, 531] on span "that" at bounding box center [595, 534] width 29 height 27
type input "****"
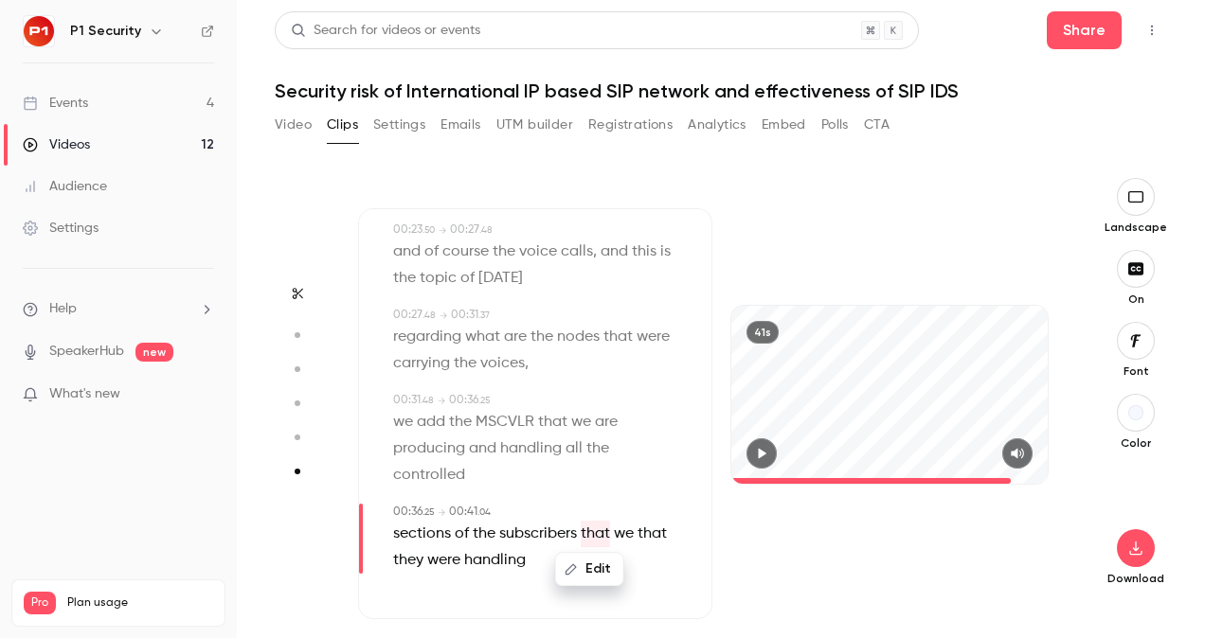
click at [600, 570] on button "Edit" at bounding box center [589, 569] width 65 height 30
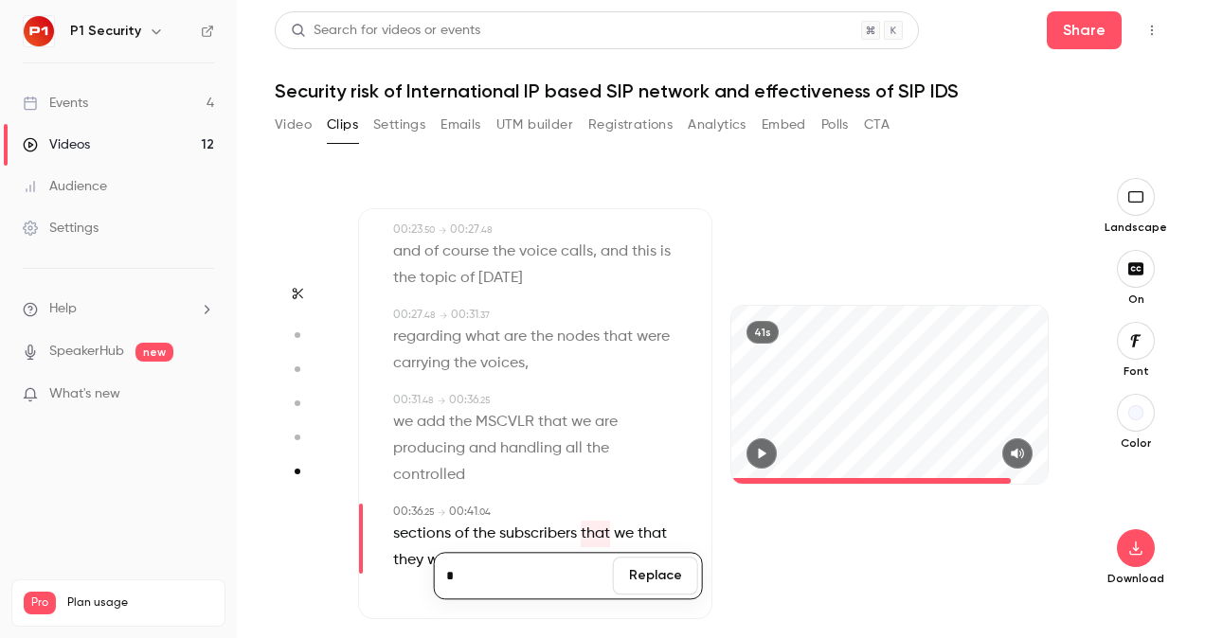
click at [641, 571] on button "Replace" at bounding box center [655, 576] width 85 height 38
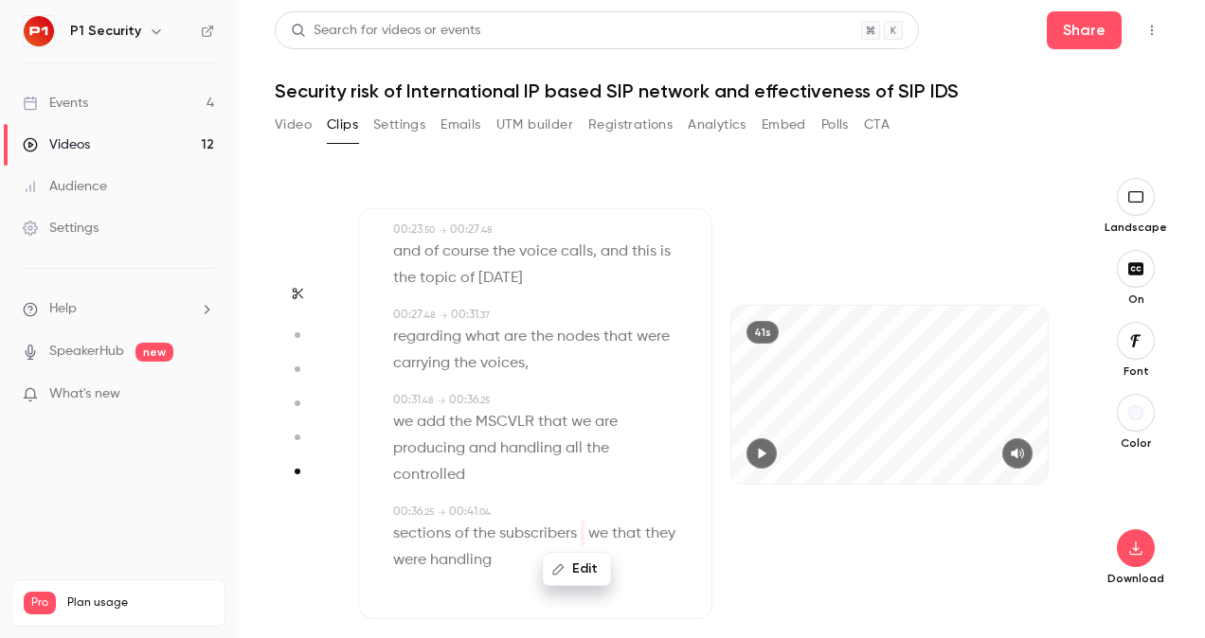
drag, startPoint x: 638, startPoint y: 561, endPoint x: 593, endPoint y: 536, distance: 50.9
click at [593, 536] on span "we" at bounding box center [598, 534] width 20 height 27
type input "****"
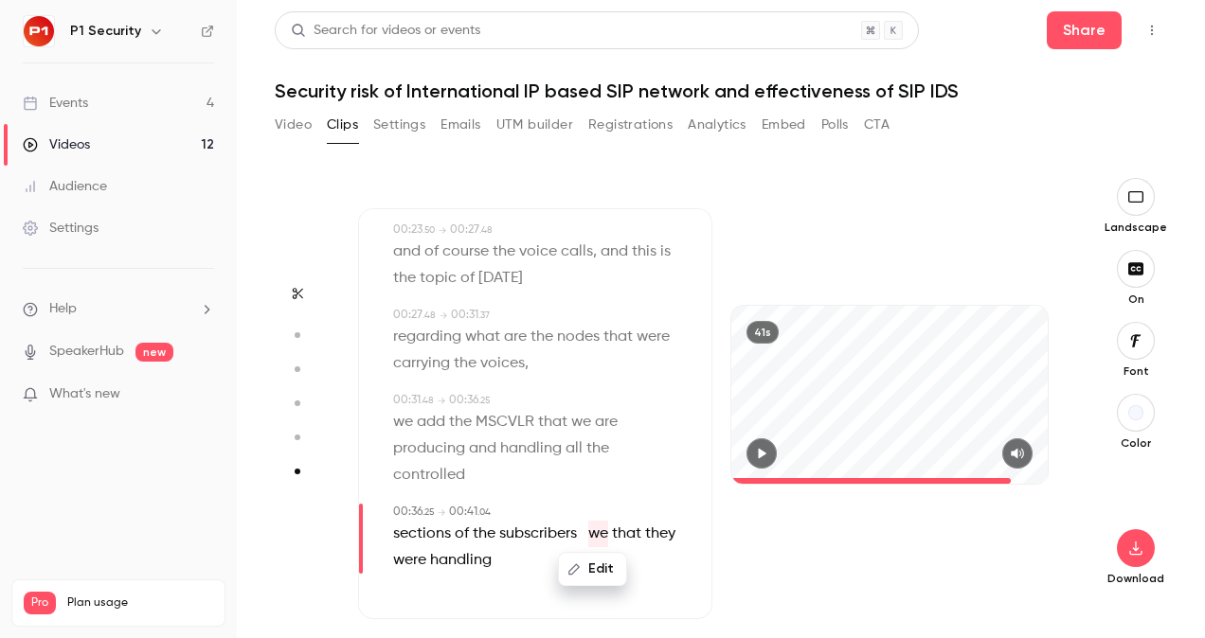
click at [607, 576] on button "Edit" at bounding box center [592, 569] width 65 height 30
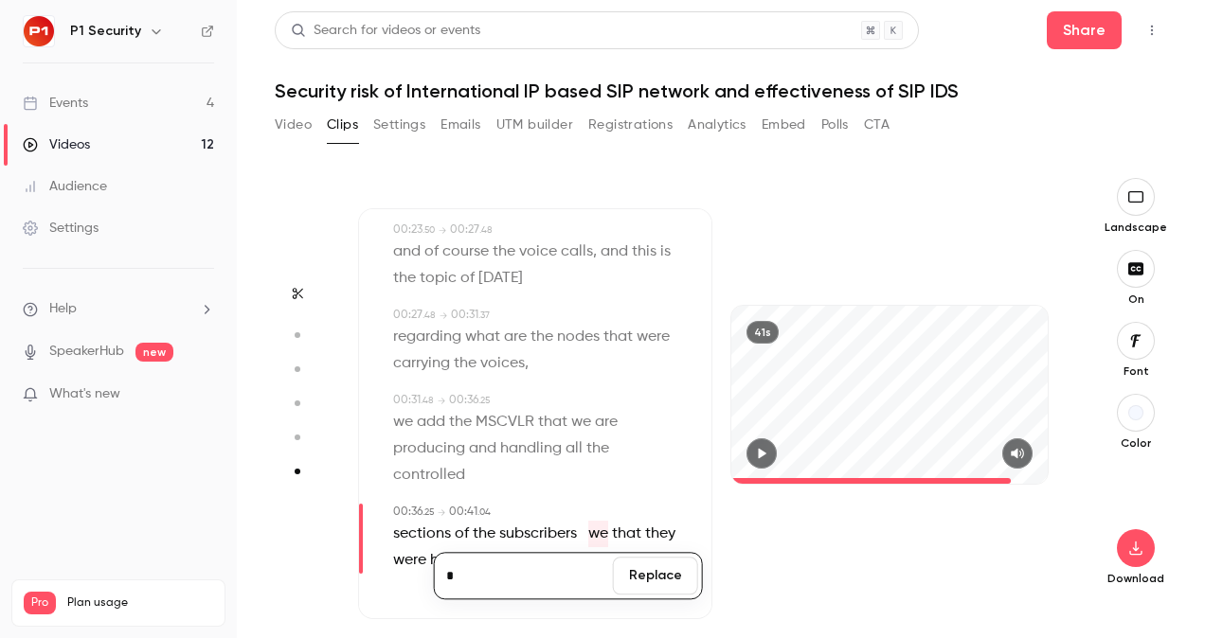
click at [656, 570] on button "Replace" at bounding box center [655, 576] width 85 height 38
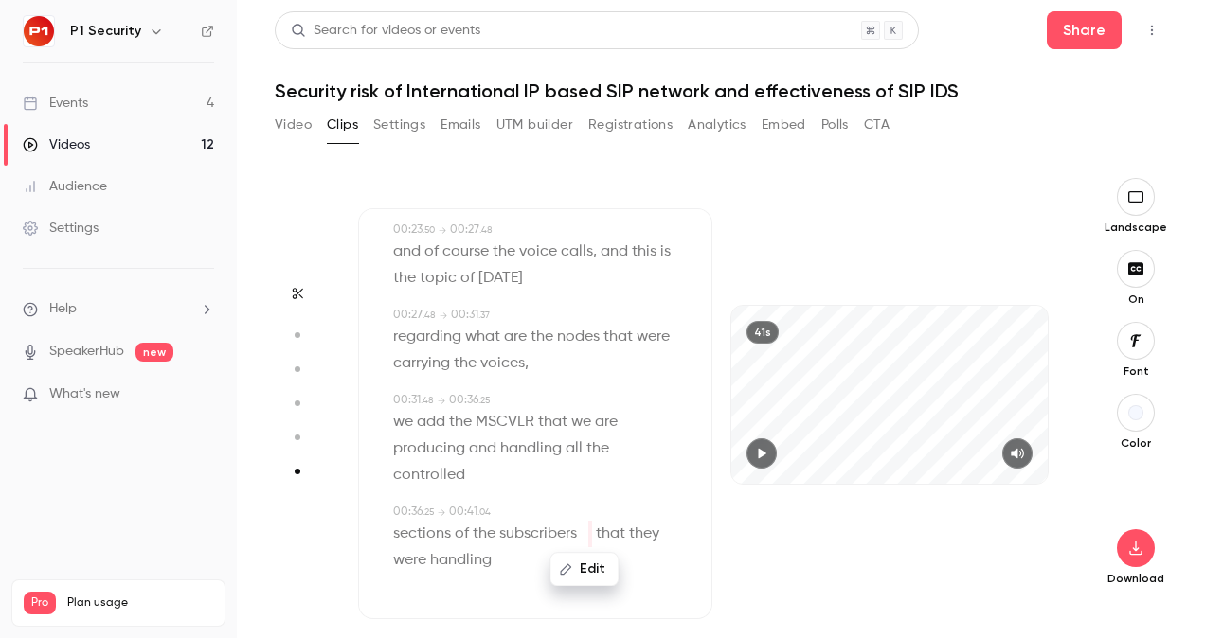
drag, startPoint x: 656, startPoint y: 570, endPoint x: 578, endPoint y: 530, distance: 87.3
click at [578, 530] on span at bounding box center [579, 534] width 4 height 15
type input "****"
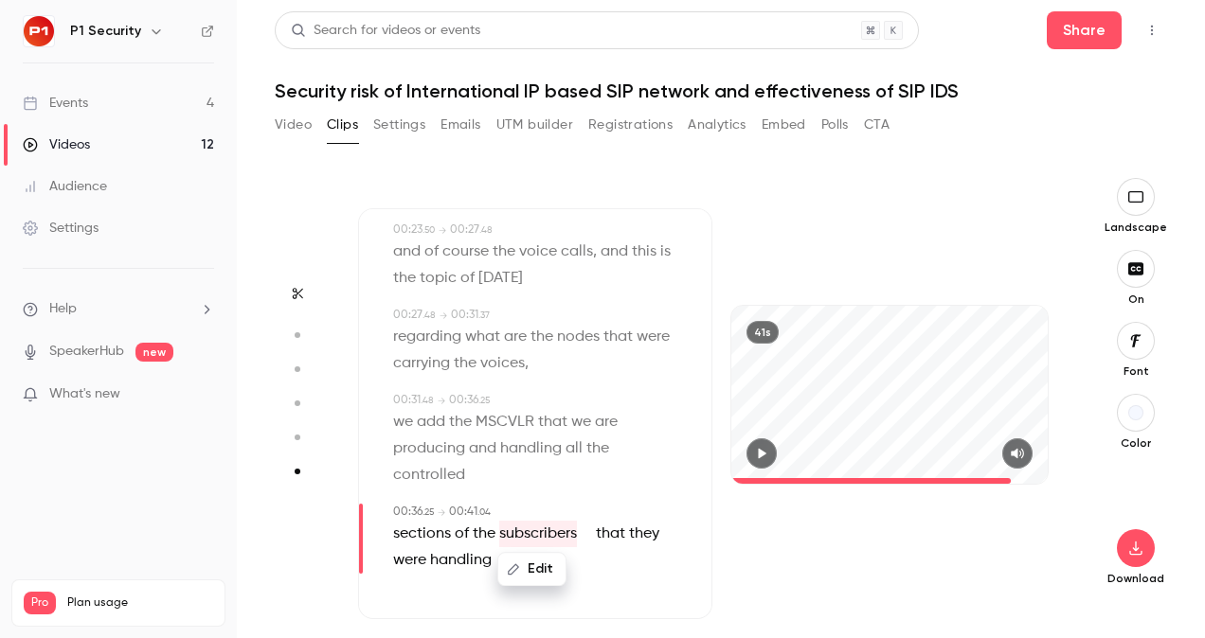
click at [586, 534] on span at bounding box center [586, 534] width 4 height 15
click at [590, 580] on button "Edit" at bounding box center [583, 569] width 65 height 30
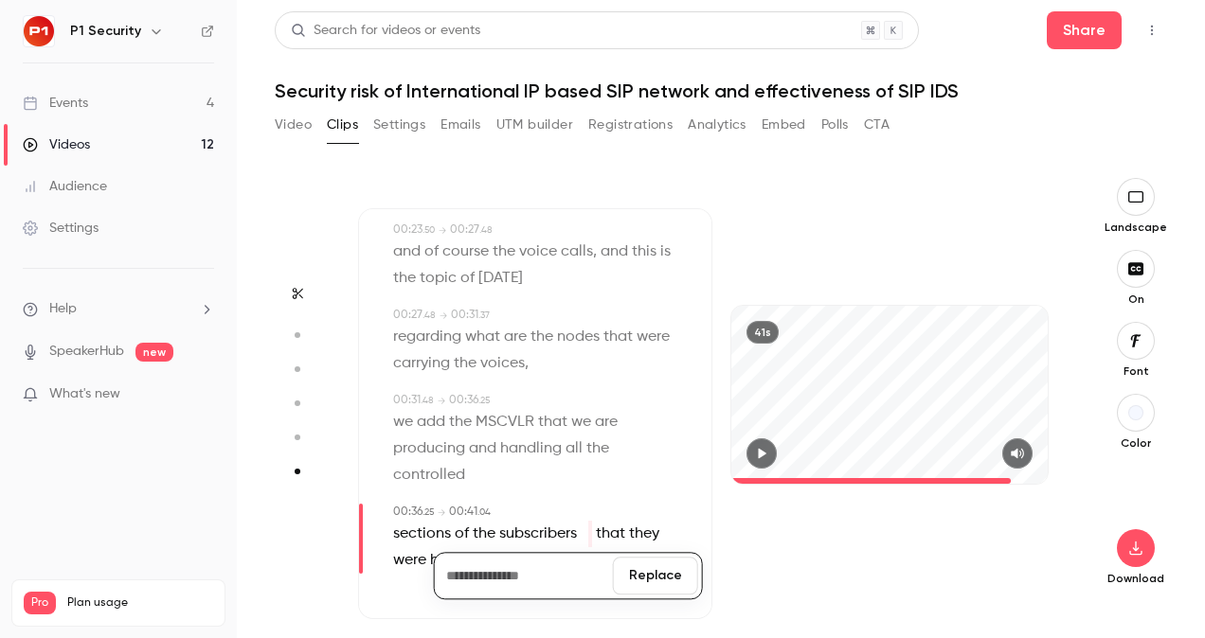
click at [651, 583] on button "Replace" at bounding box center [655, 576] width 85 height 38
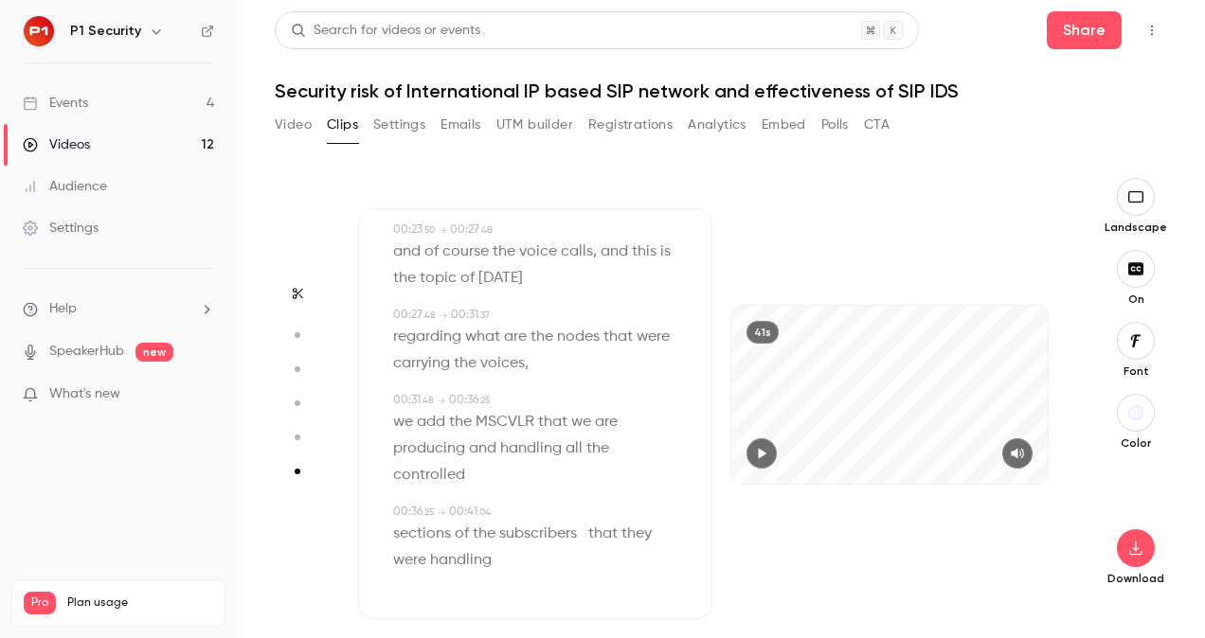
click at [581, 537] on span at bounding box center [583, 534] width 4 height 27
type input "****"
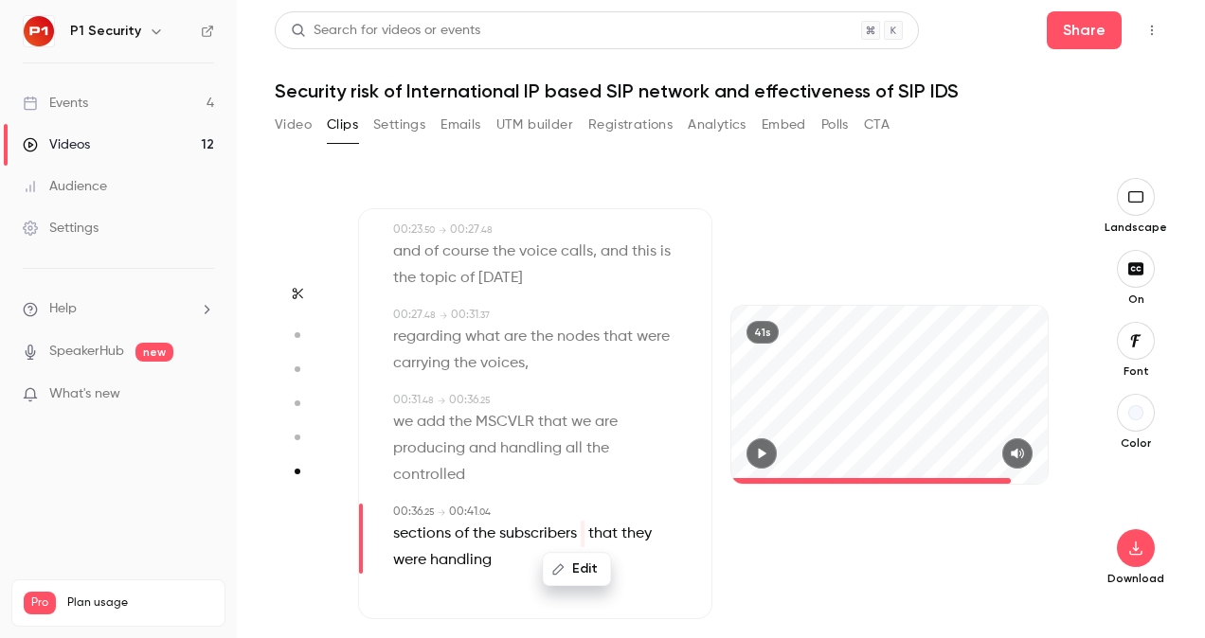
click at [580, 565] on button "Edit" at bounding box center [576, 569] width 65 height 30
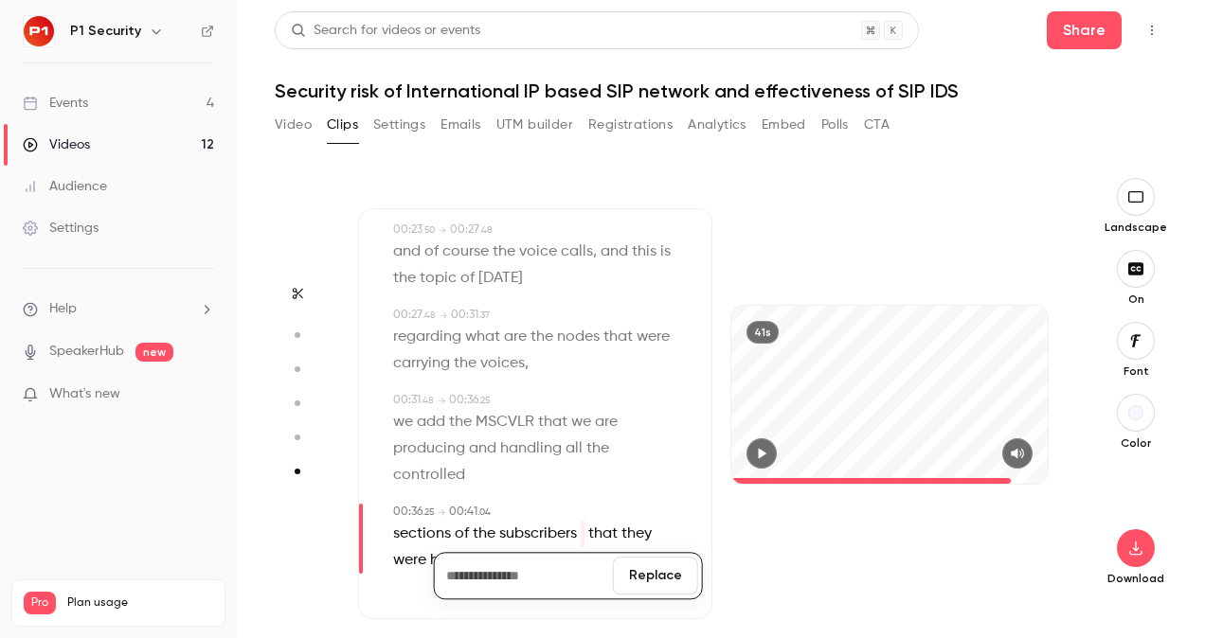
click at [642, 582] on button "Replace" at bounding box center [655, 576] width 85 height 38
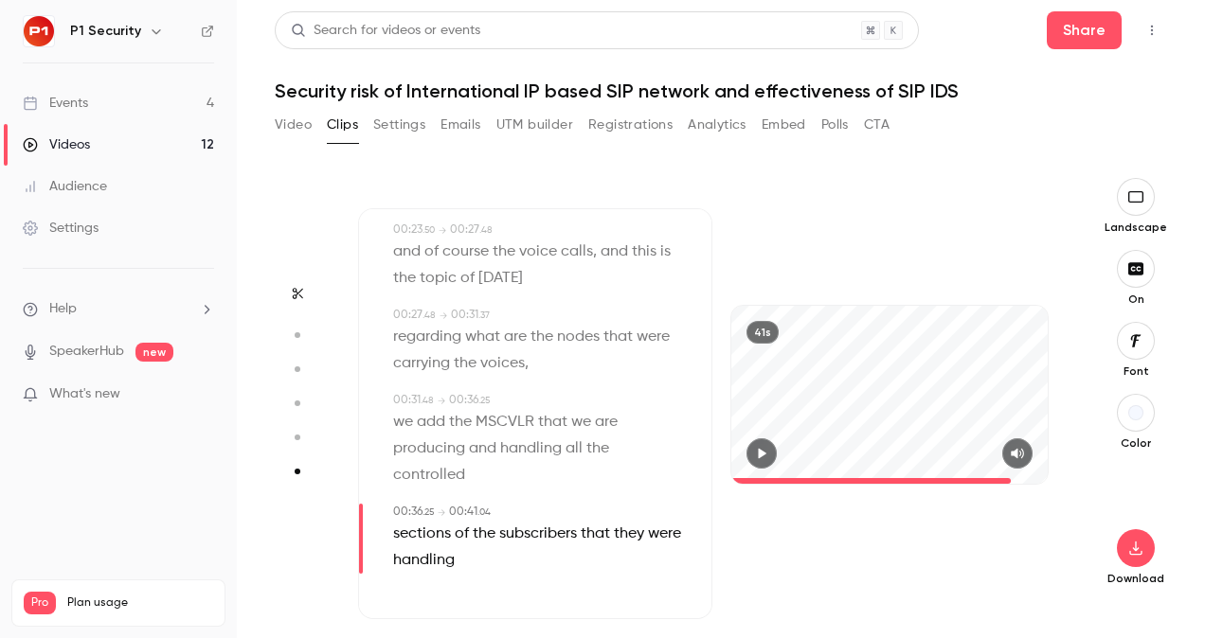
click at [496, 428] on span "MSCVLR" at bounding box center [505, 422] width 59 height 27
type input "****"
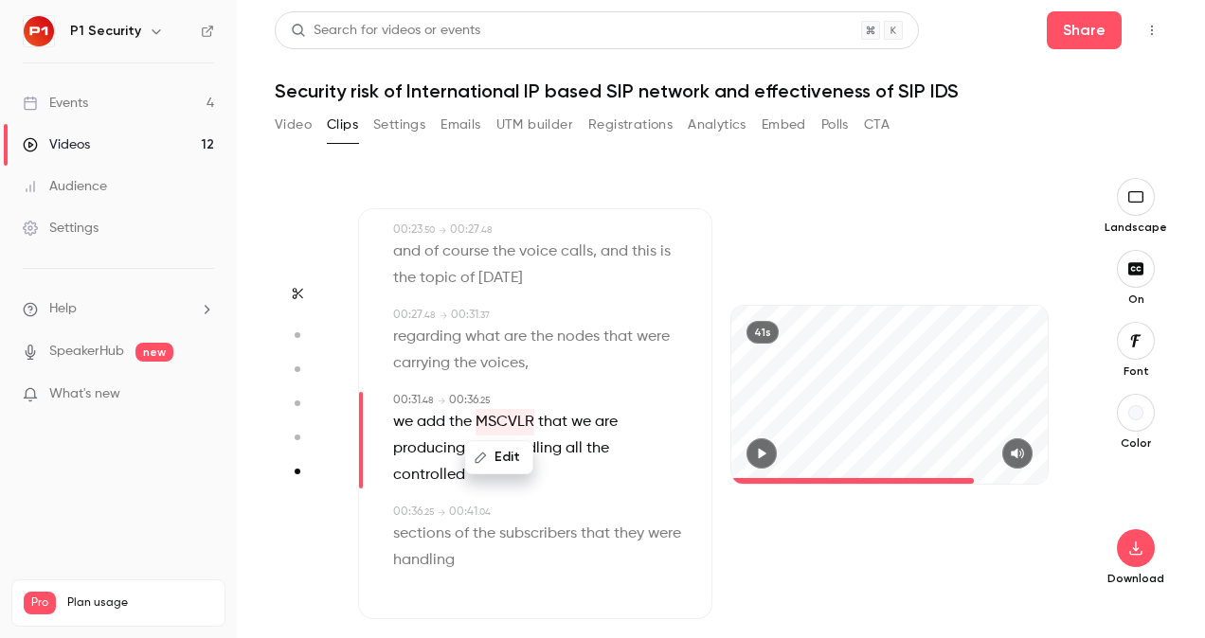
click at [501, 415] on span "MSCVLR" at bounding box center [505, 422] width 59 height 27
click at [508, 469] on button "Edit" at bounding box center [498, 457] width 65 height 30
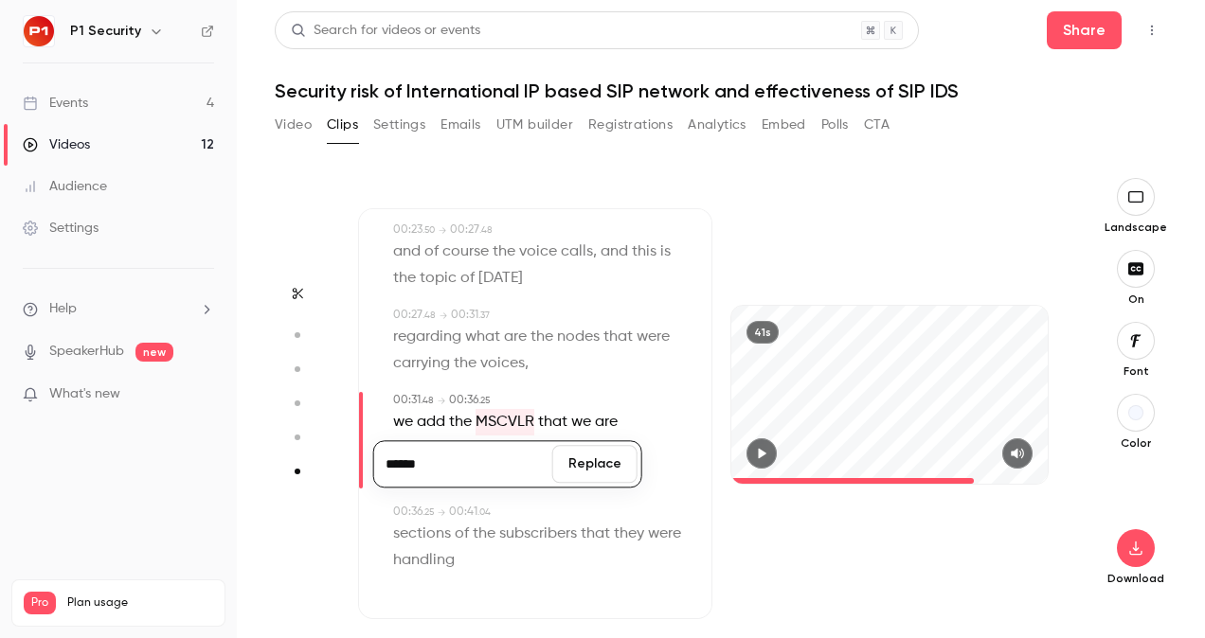
click at [408, 460] on input "******" at bounding box center [463, 464] width 171 height 38
type input "*******"
click at [583, 460] on button "Replace" at bounding box center [594, 464] width 85 height 38
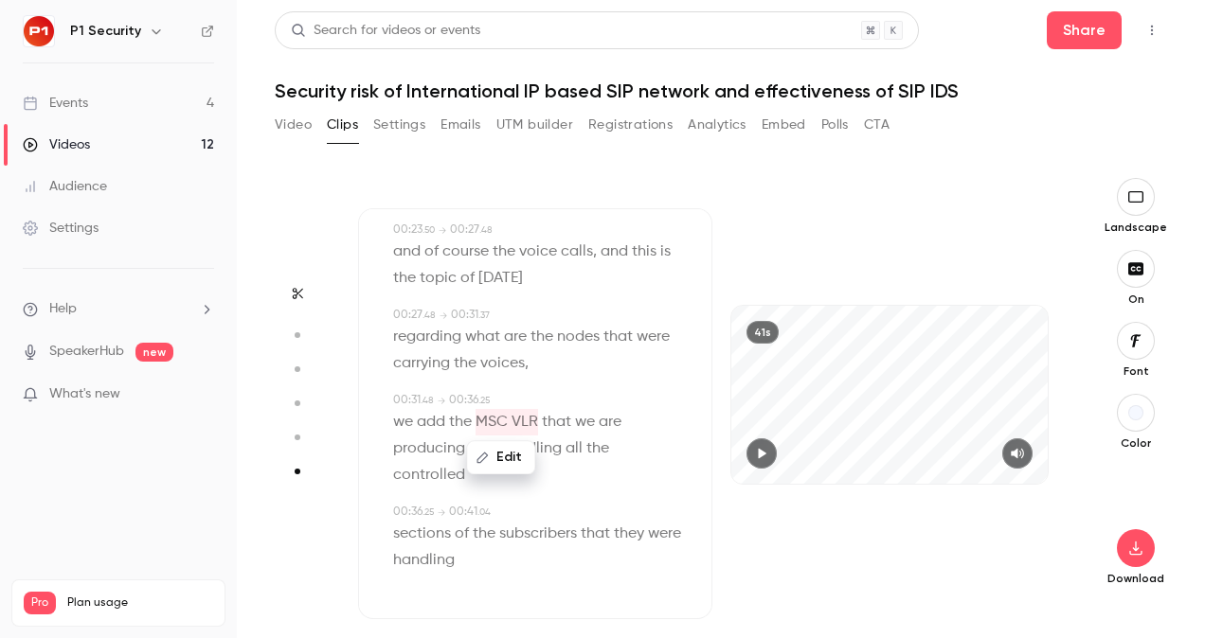
drag, startPoint x: 583, startPoint y: 460, endPoint x: 556, endPoint y: 487, distance: 37.5
click at [557, 487] on p "we add the MSC VLR that we are producing and handling all the controlled" at bounding box center [537, 449] width 288 height 80
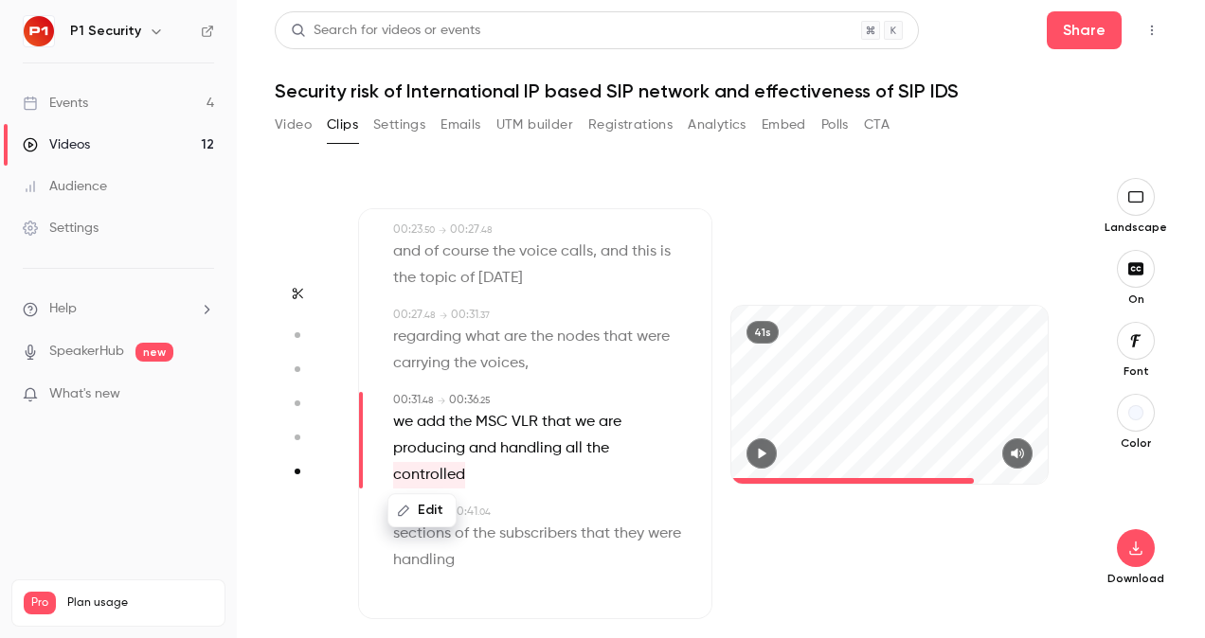
click at [540, 448] on span "handling" at bounding box center [531, 449] width 62 height 27
click at [770, 452] on button "button" at bounding box center [761, 454] width 30 height 30
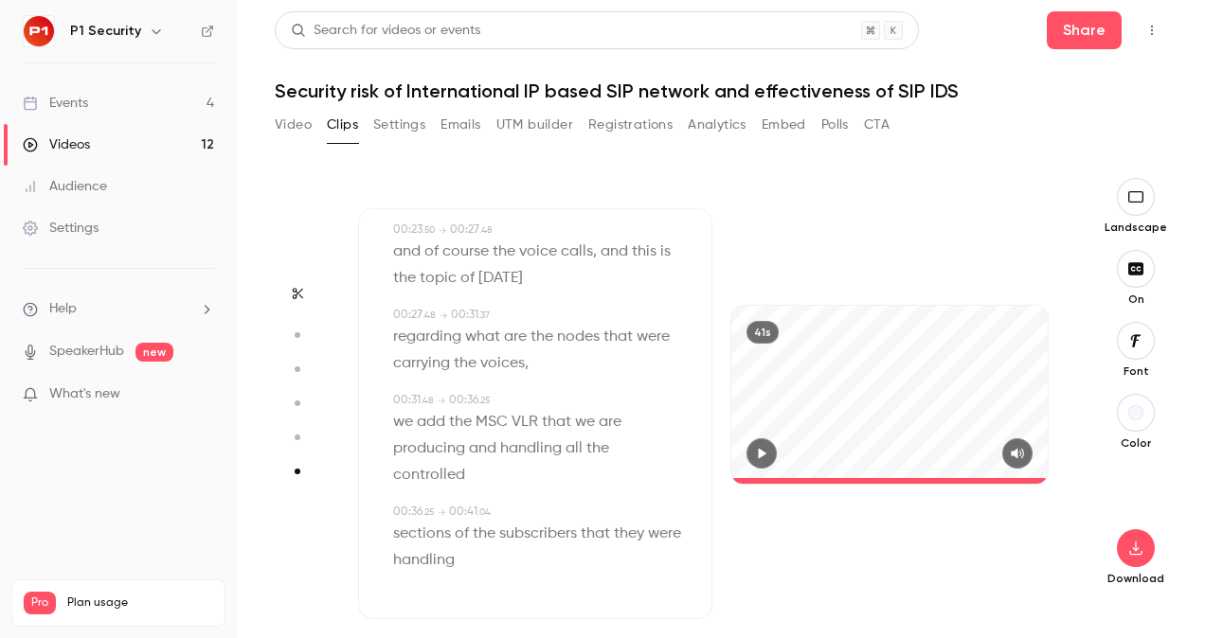
type input "**"
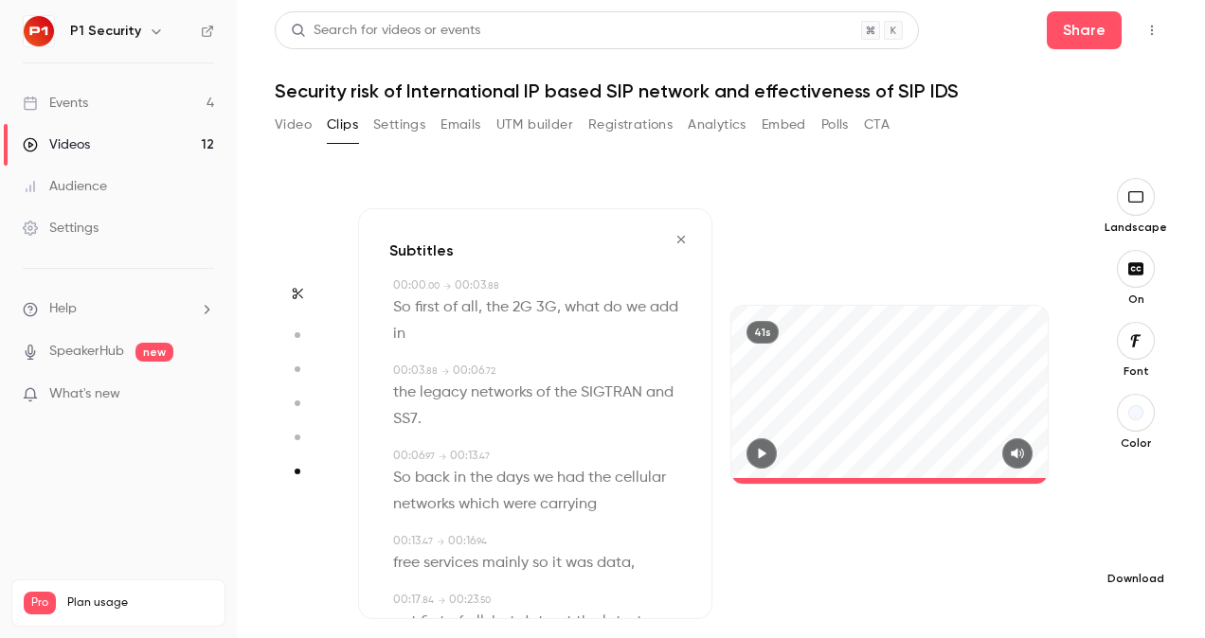
click at [1135, 542] on icon "button" at bounding box center [1135, 548] width 23 height 15
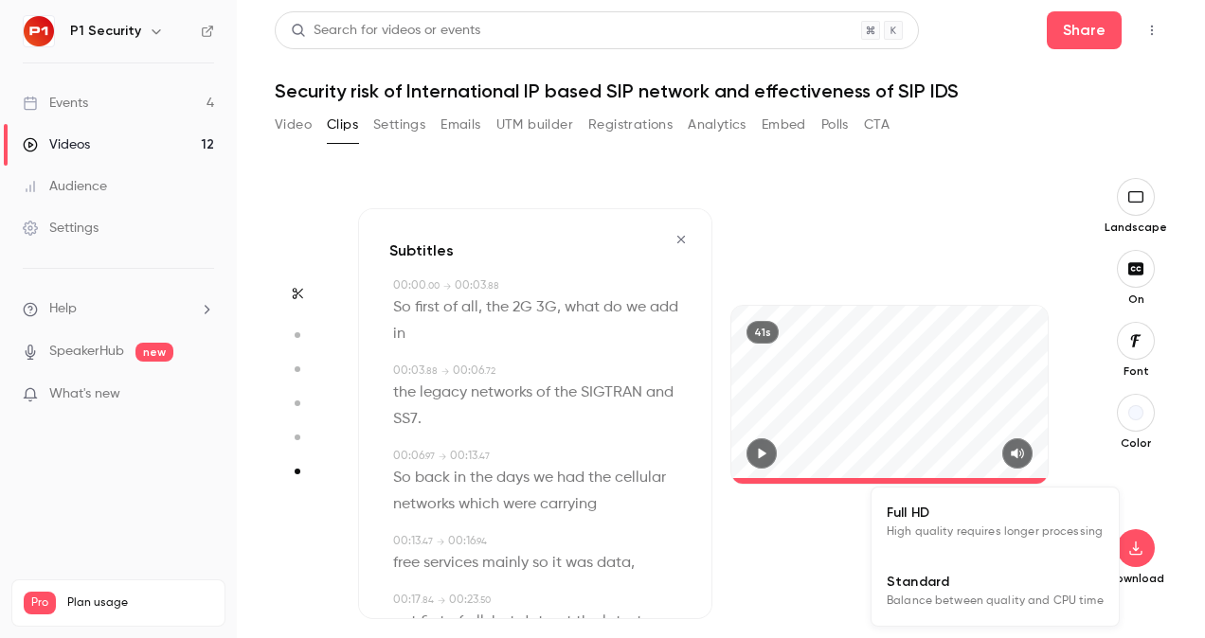
click at [943, 533] on span "High quality requires longer processing" at bounding box center [995, 532] width 216 height 19
click at [312, 119] on div "Video Clips Settings Emails UTM builder Registrations Analytics Embed Polls CTA" at bounding box center [582, 125] width 615 height 30
click at [310, 125] on button "Video" at bounding box center [293, 125] width 37 height 30
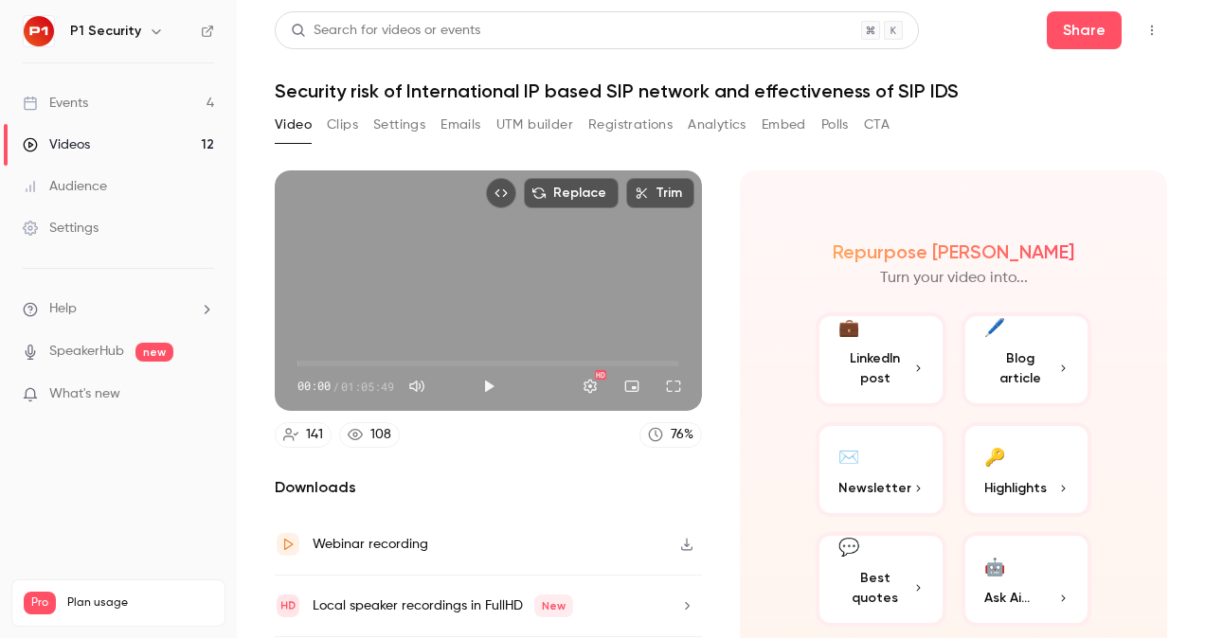
scroll to position [54, 0]
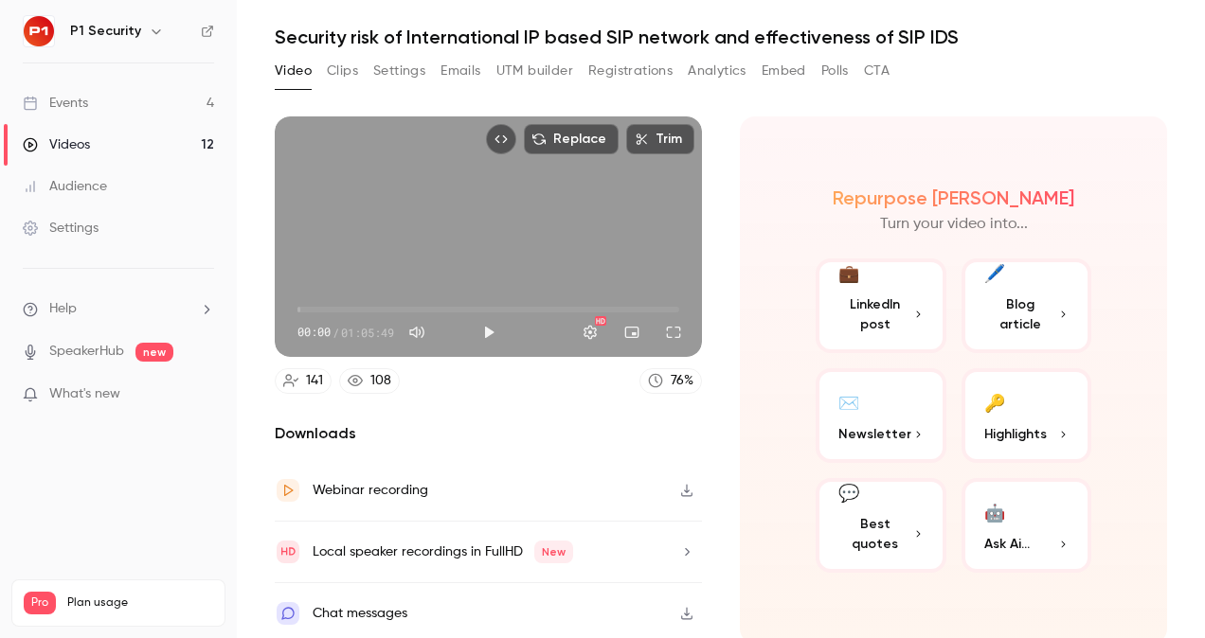
click at [150, 102] on link "Events 4" at bounding box center [118, 103] width 237 height 42
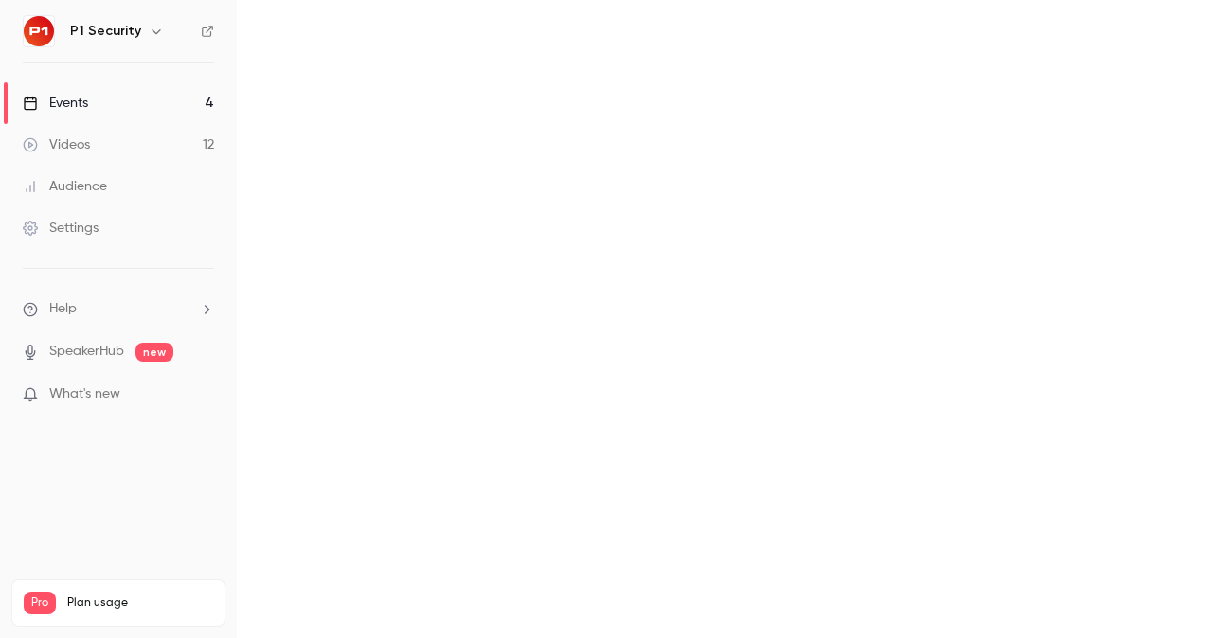
click at [97, 167] on link "Audience" at bounding box center [118, 187] width 237 height 42
click at [95, 146] on link "Videos 12" at bounding box center [118, 145] width 237 height 42
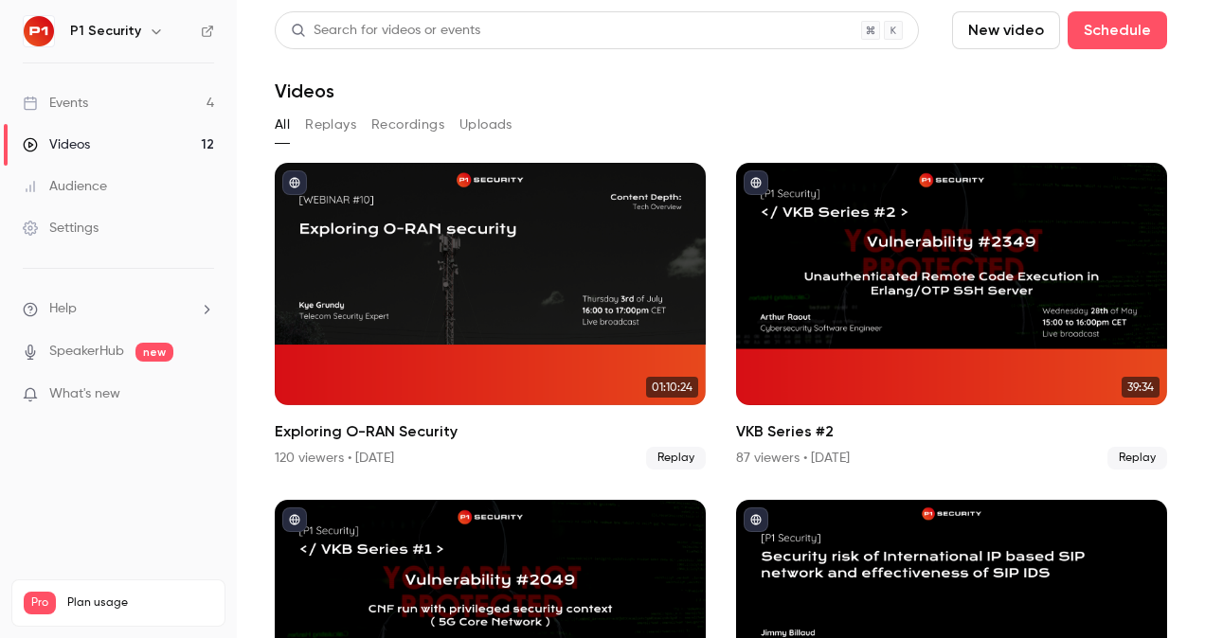
click at [392, 114] on button "Recordings" at bounding box center [407, 125] width 73 height 30
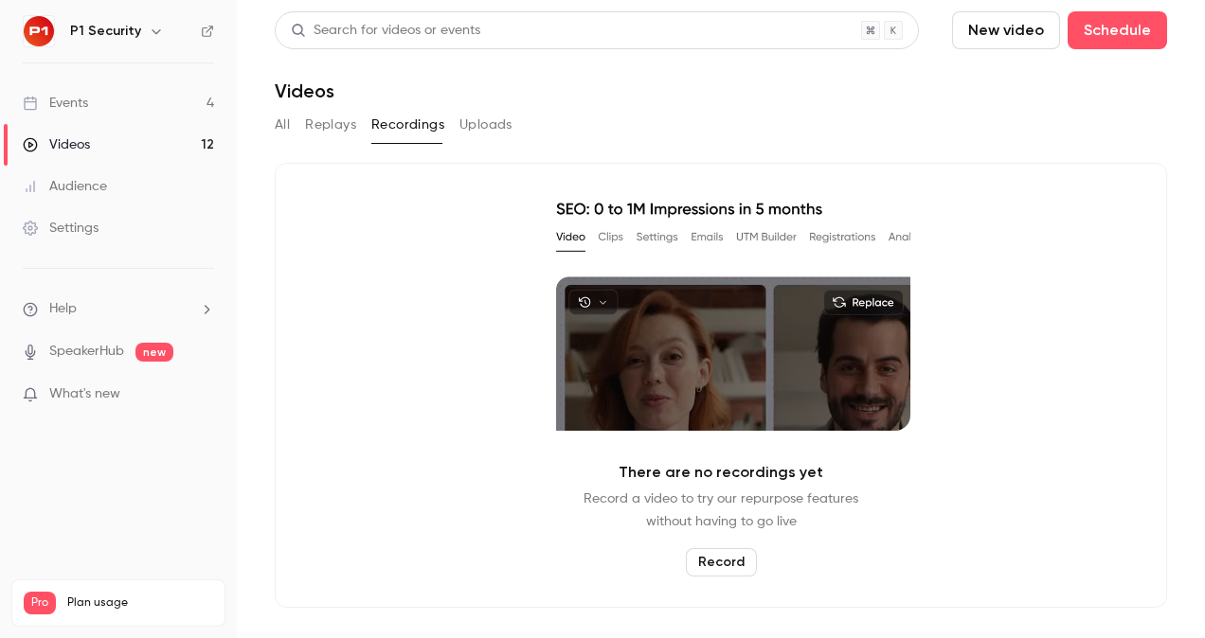
click at [330, 127] on button "Replays" at bounding box center [330, 125] width 51 height 30
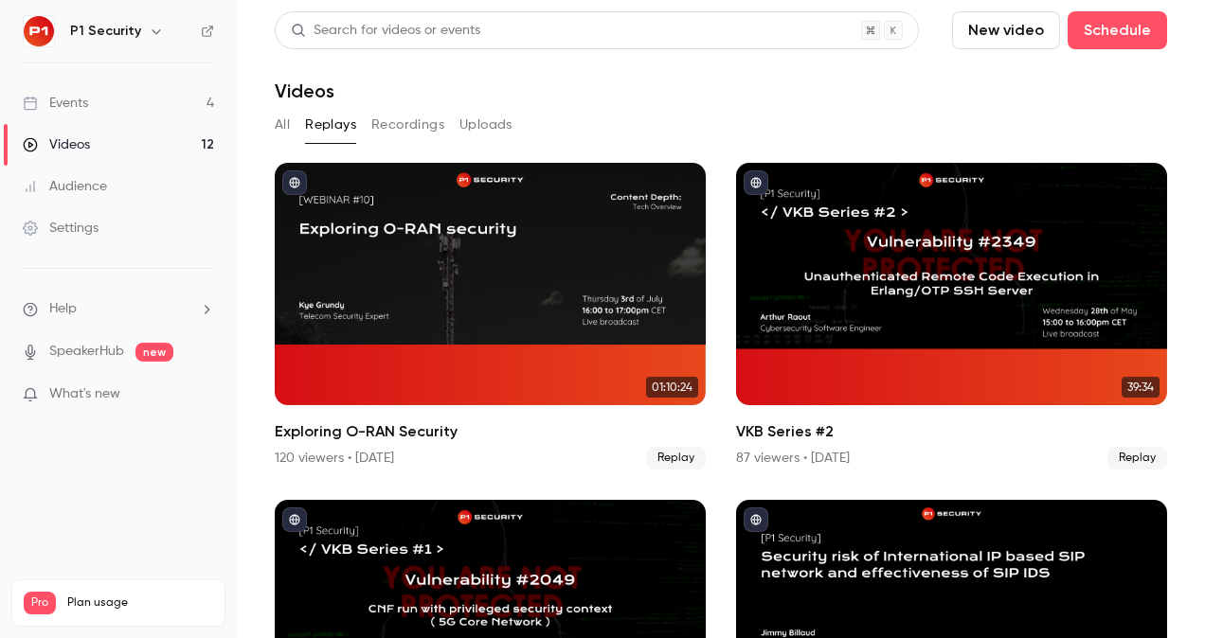
click at [413, 122] on button "Recordings" at bounding box center [407, 125] width 73 height 30
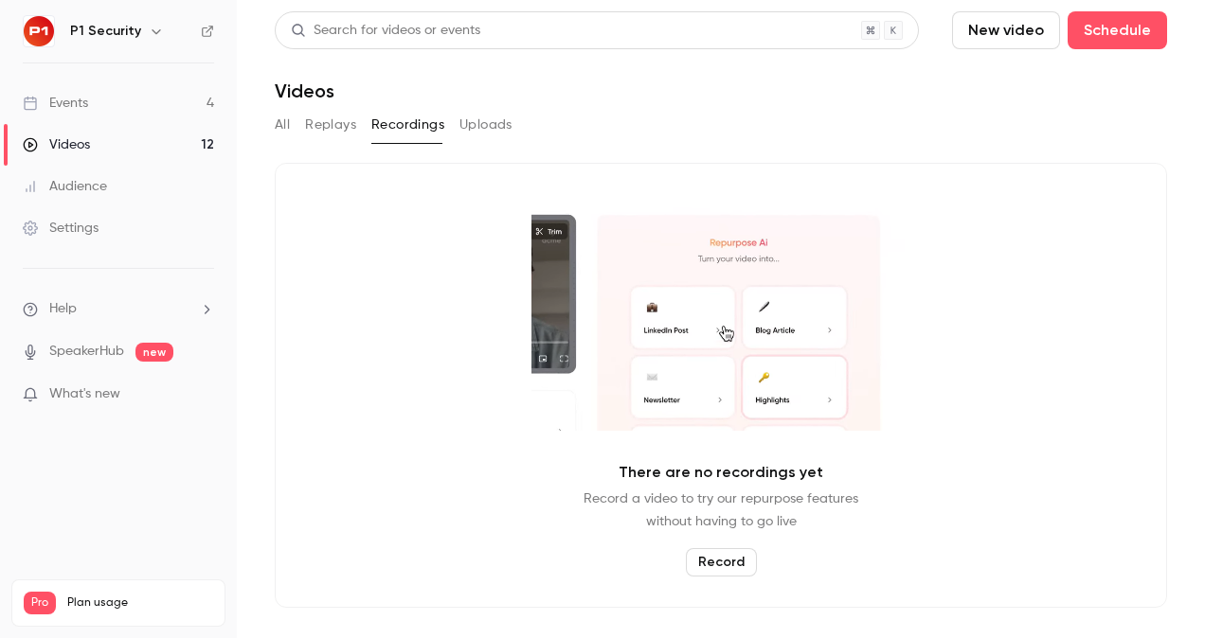
click at [467, 125] on button "Uploads" at bounding box center [485, 125] width 53 height 30
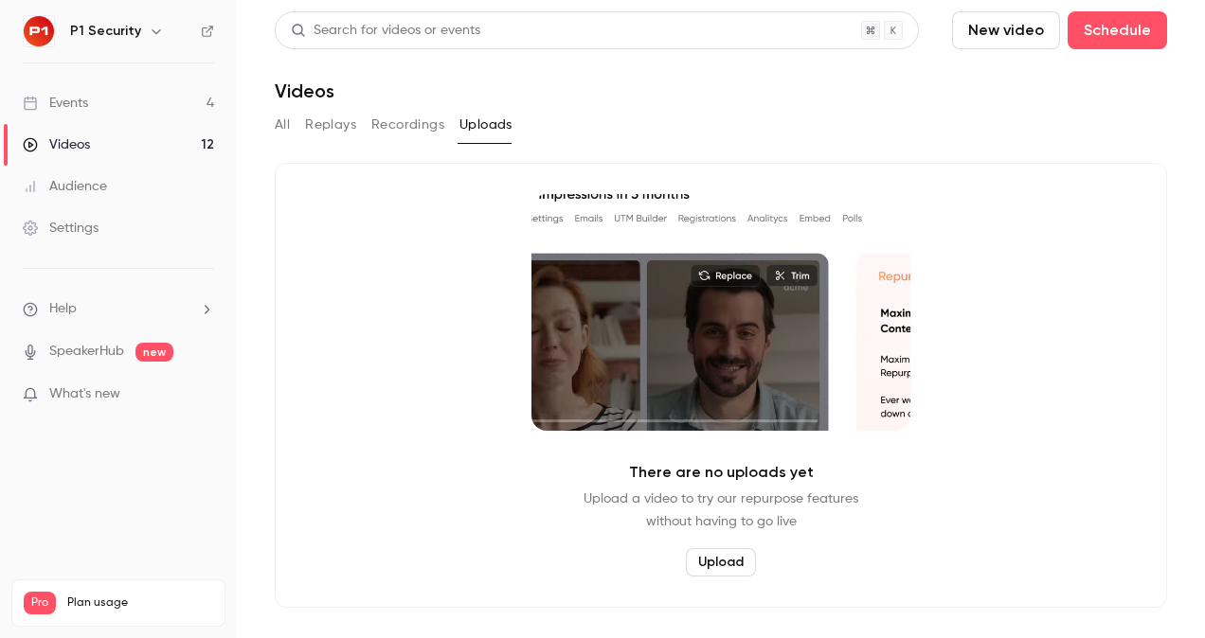
click at [331, 129] on button "Replays" at bounding box center [330, 125] width 51 height 30
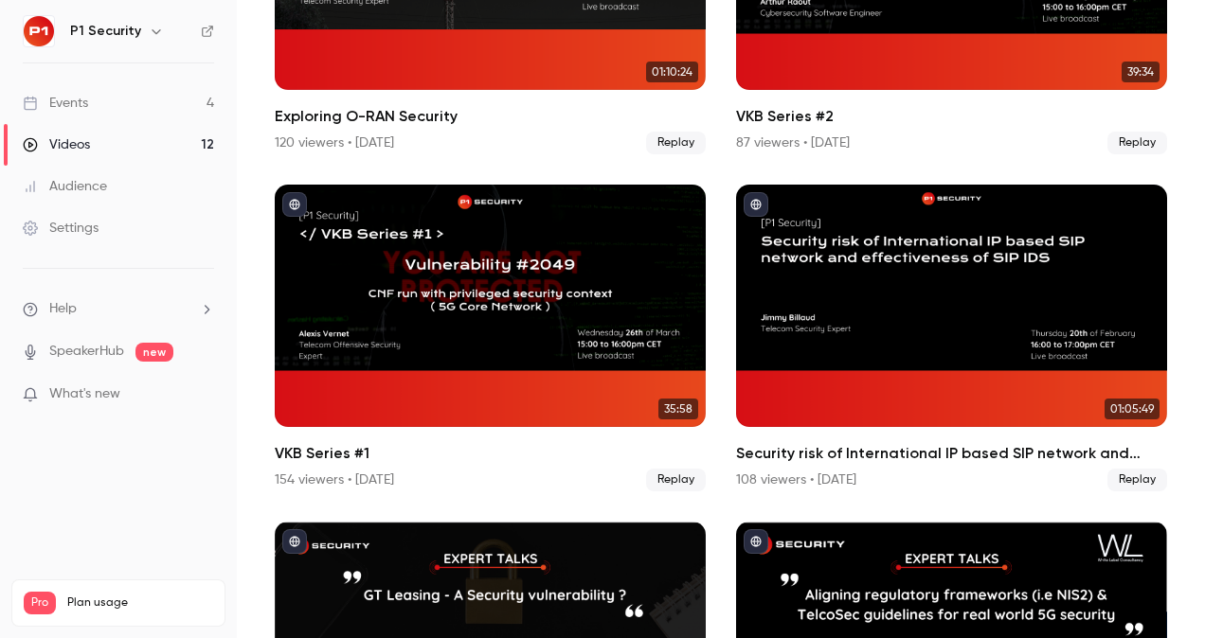
scroll to position [332, 0]
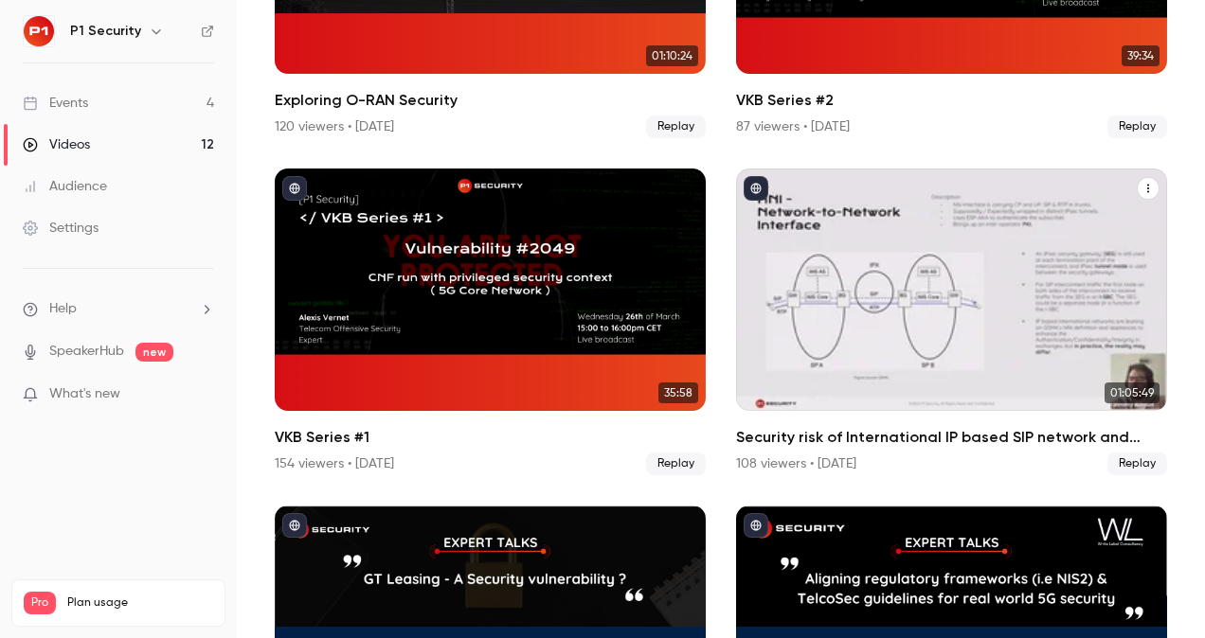
click at [962, 211] on div "Security risk of International IP based SIP network and effectiveness of SIP IDS" at bounding box center [951, 290] width 431 height 243
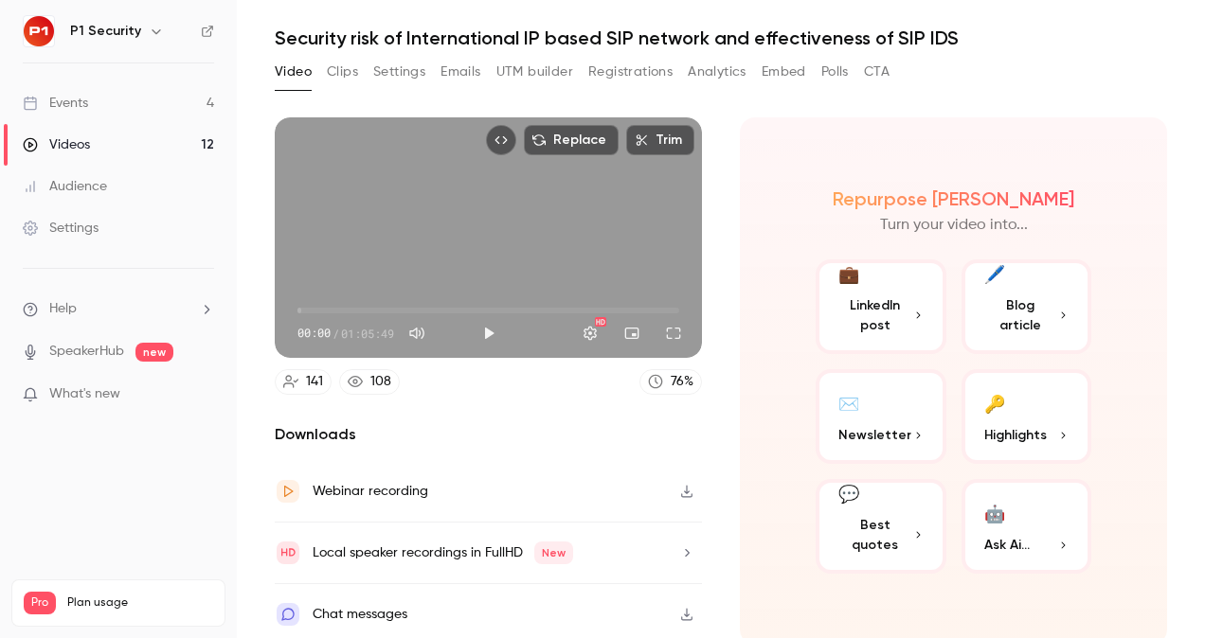
scroll to position [54, 0]
click at [371, 324] on span "01:05:49" at bounding box center [367, 332] width 53 height 17
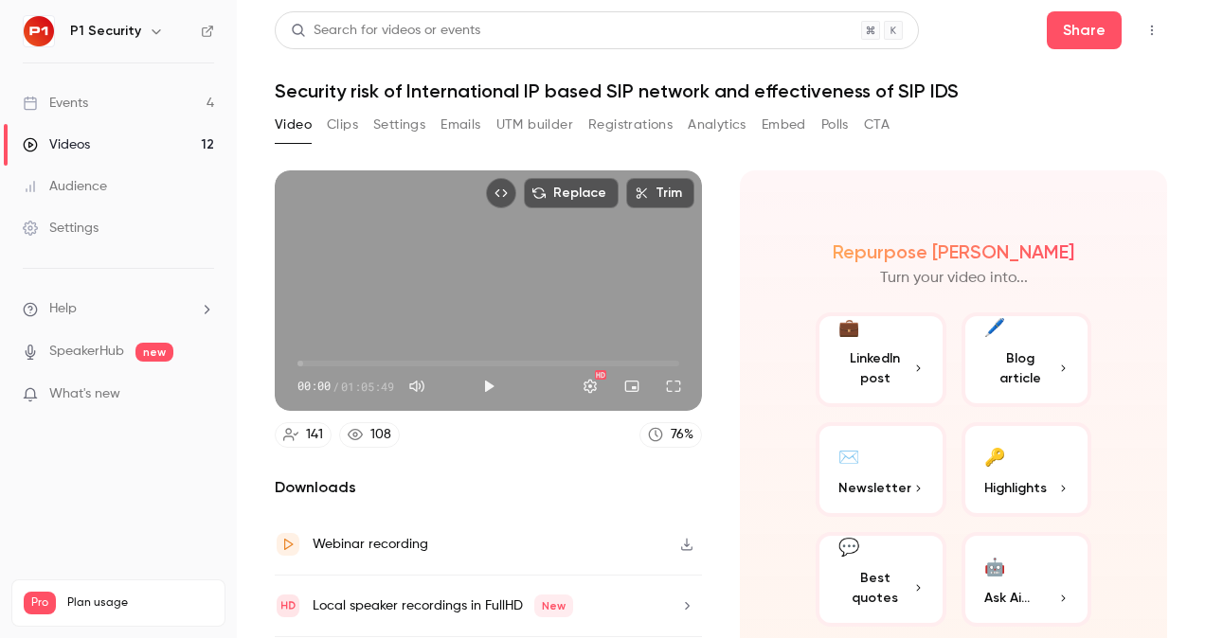
click at [378, 123] on button "Settings" at bounding box center [399, 125] width 52 height 30
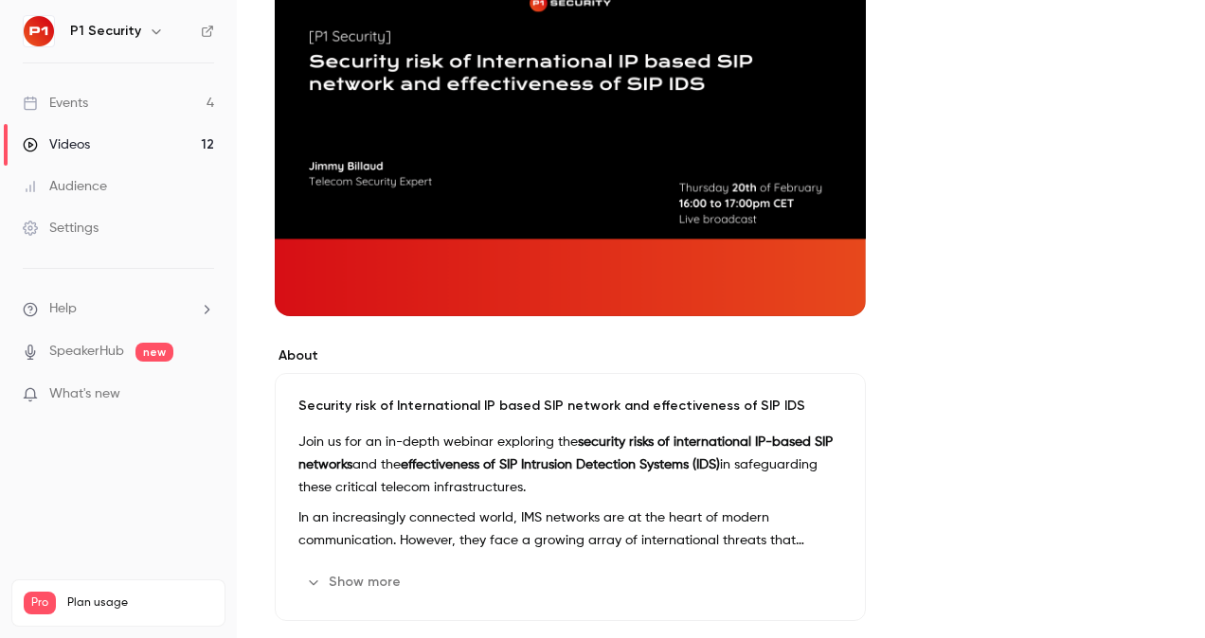
click at [371, 568] on button "Show more" at bounding box center [355, 582] width 114 height 30
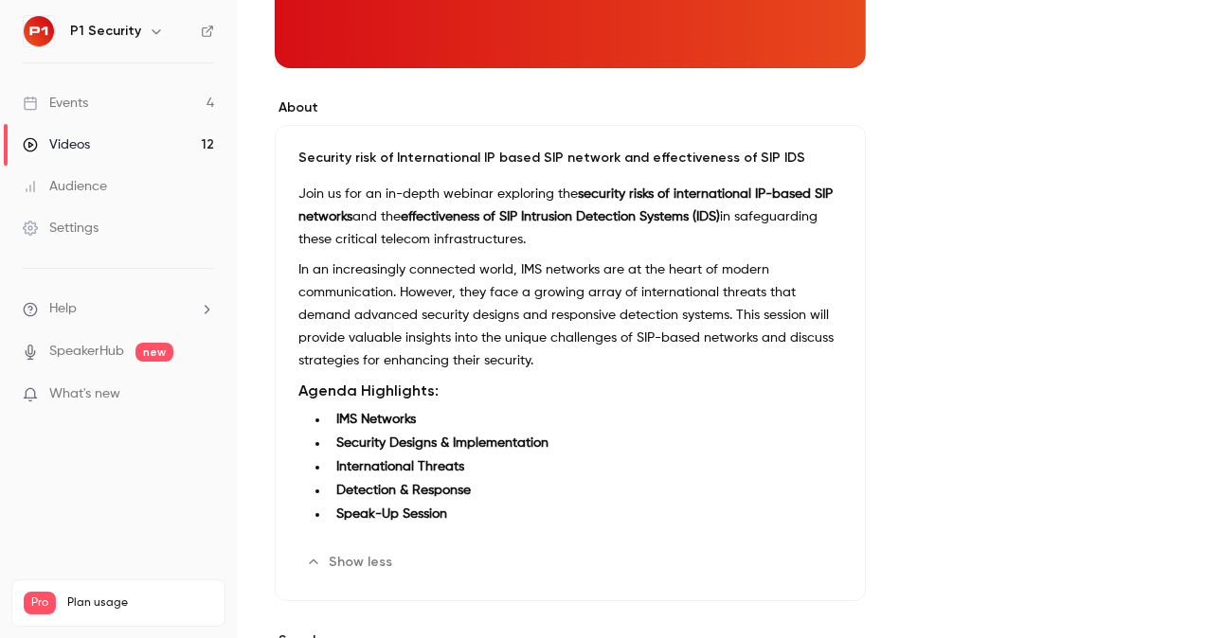
scroll to position [483, 0]
